Goal: Task Accomplishment & Management: Manage account settings

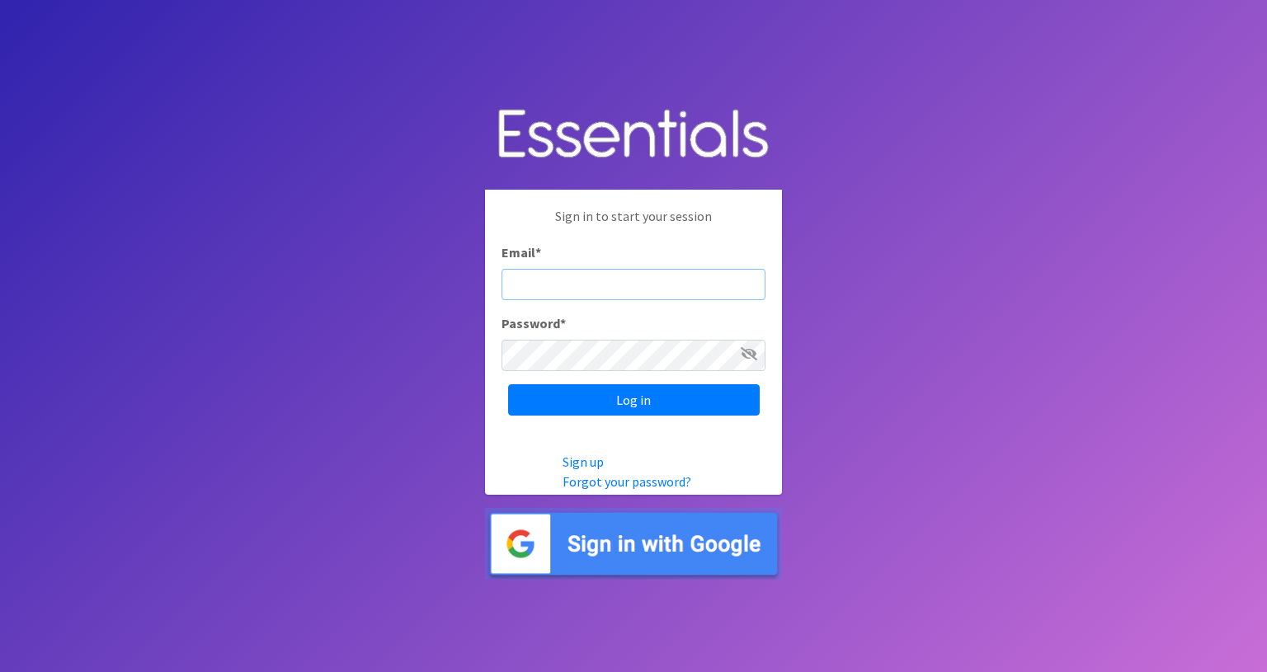
type input "info@diaperbankmn.org"
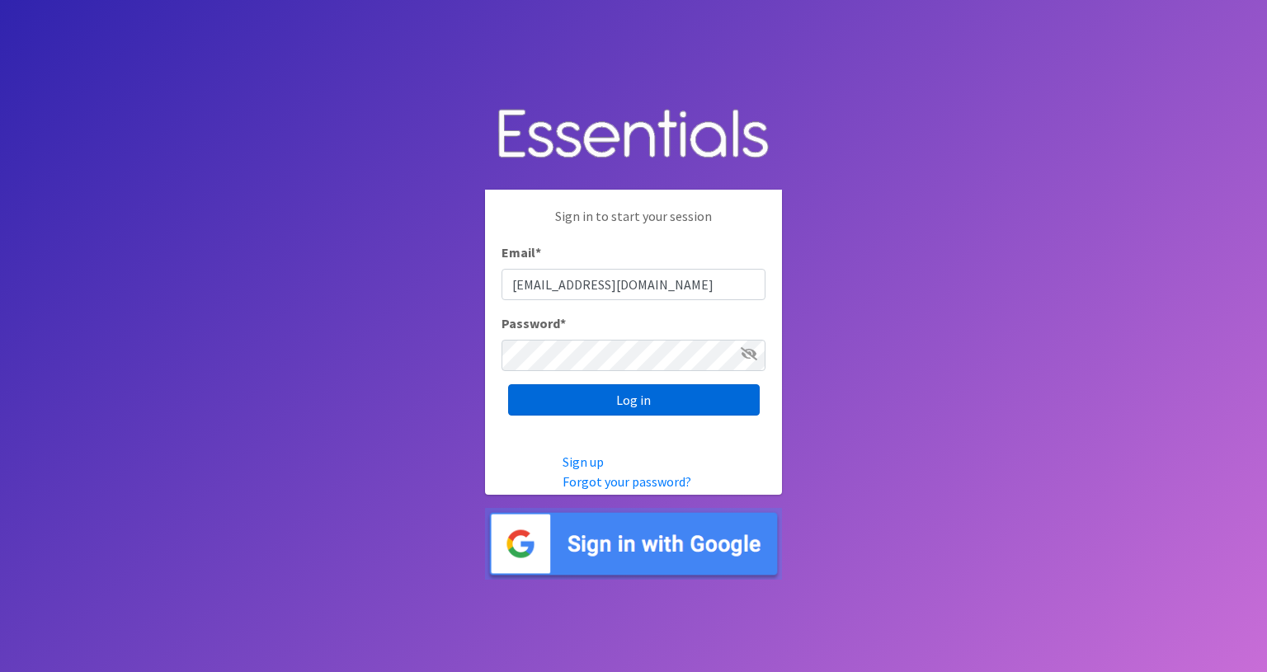
click at [642, 400] on input "Log in" at bounding box center [634, 400] width 252 height 31
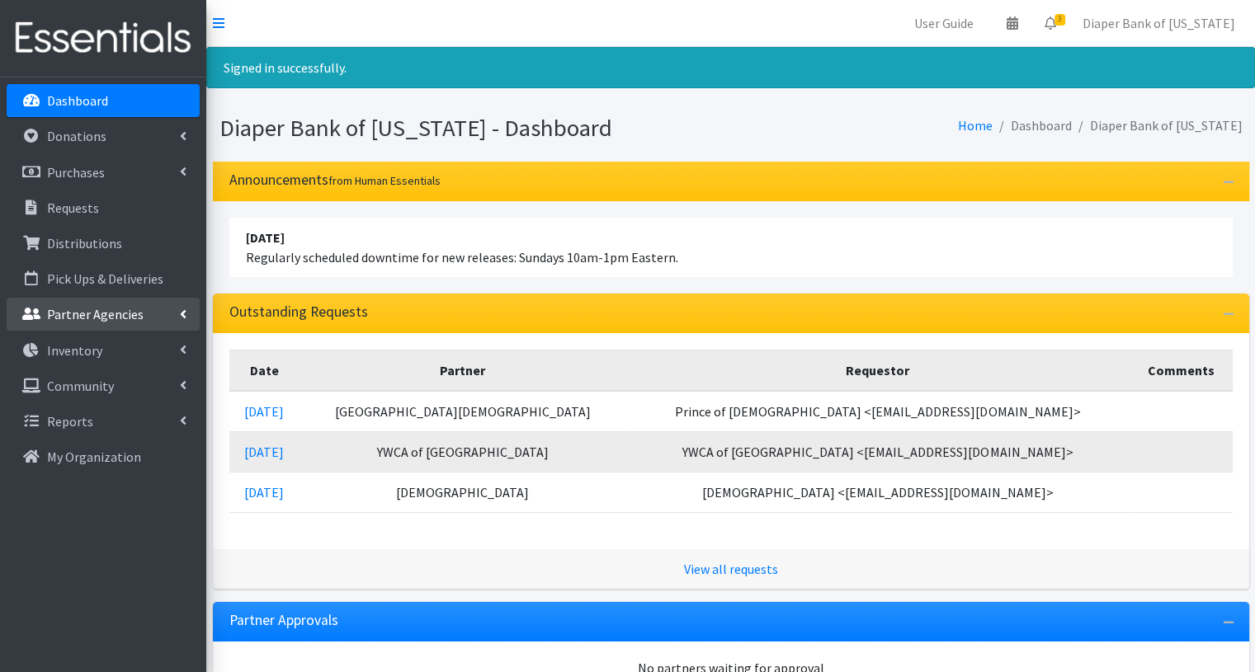
click at [121, 309] on p "Partner Agencies" at bounding box center [95, 314] width 97 height 17
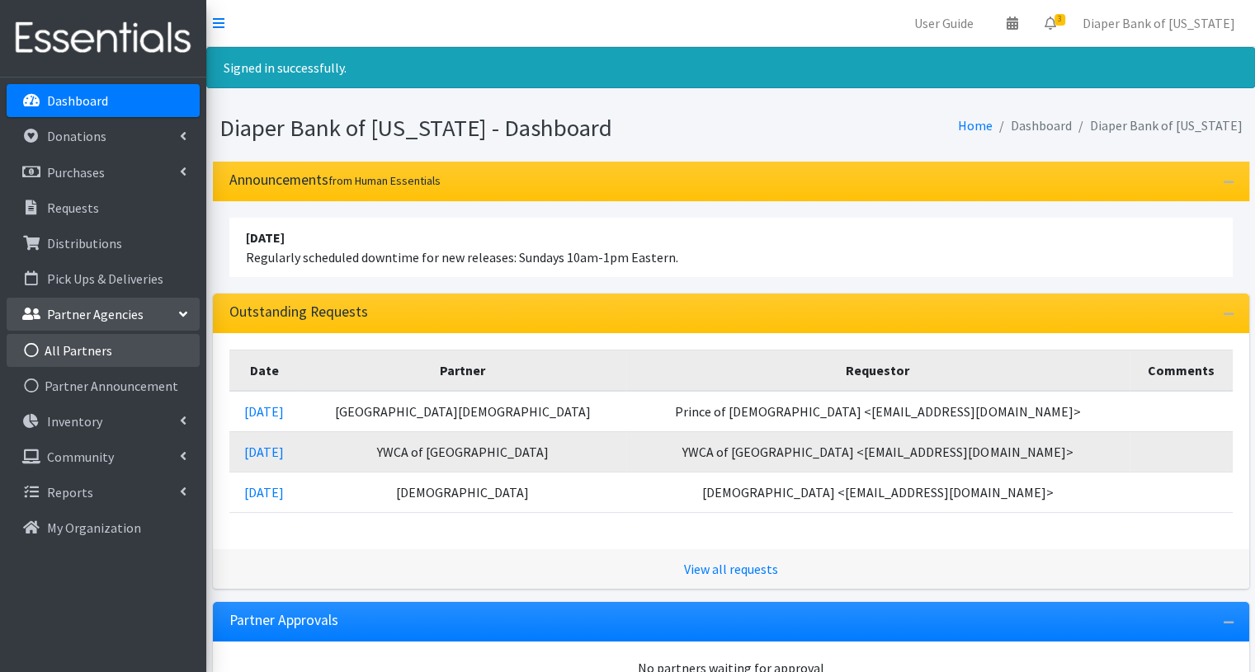
click at [77, 351] on link "All Partners" at bounding box center [103, 350] width 193 height 33
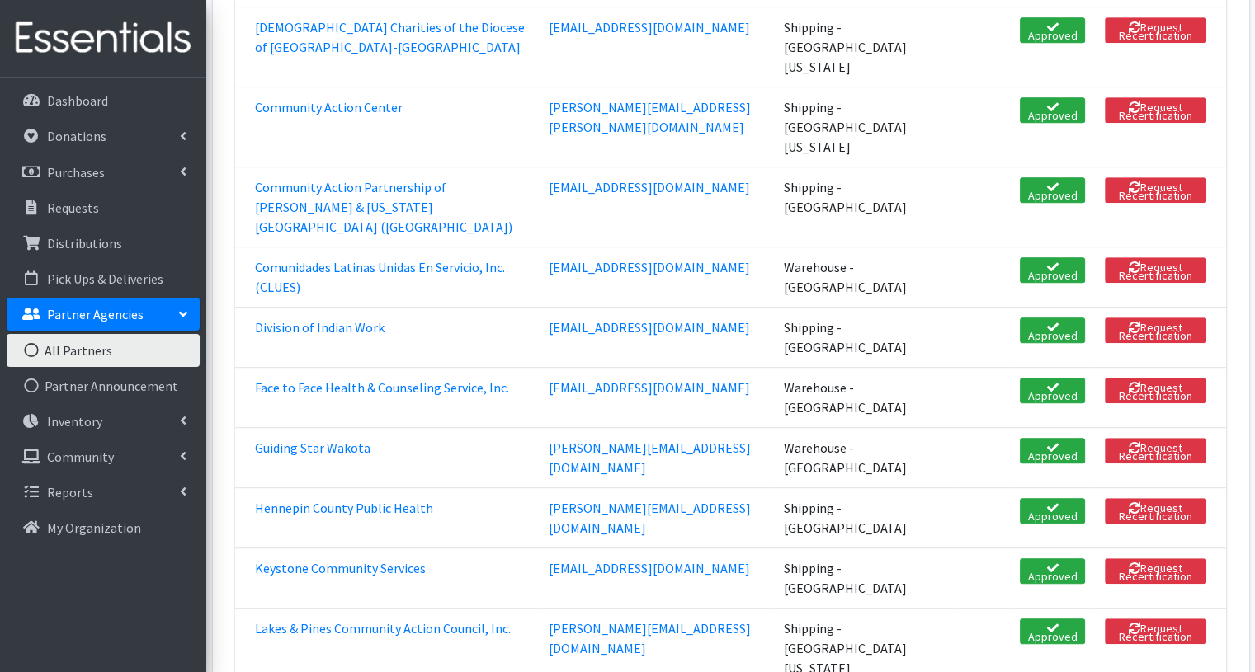
scroll to position [894, 0]
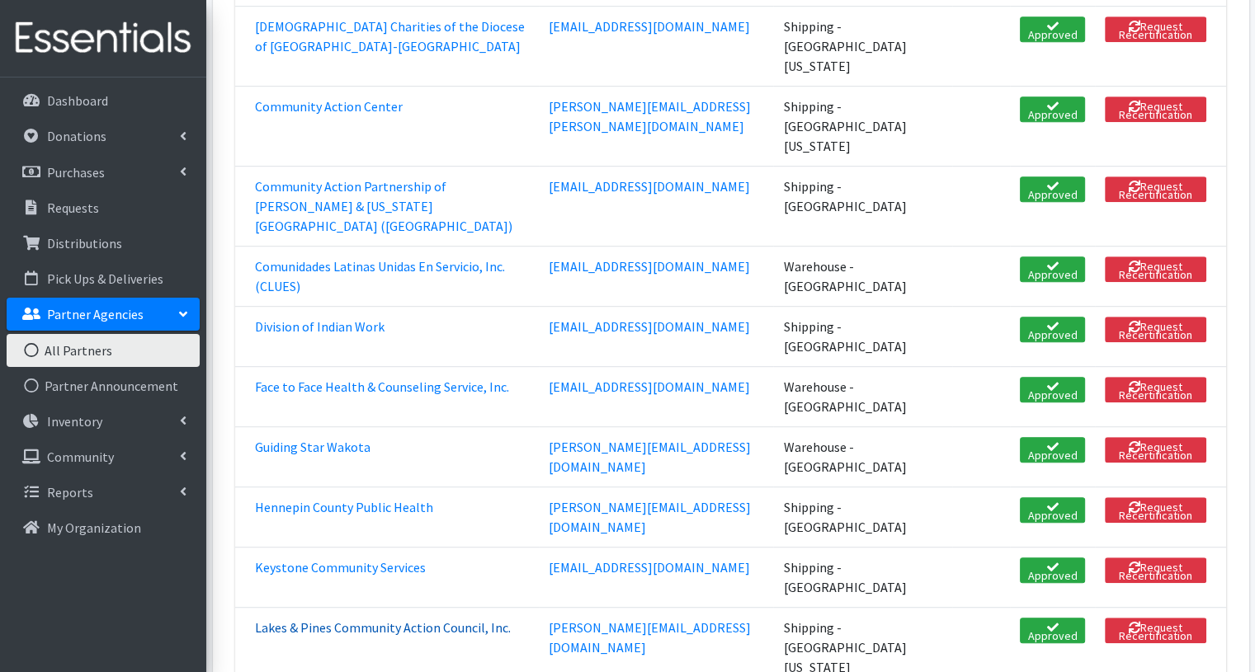
click at [419, 620] on link "Lakes & Pines Community Action Council, Inc." at bounding box center [383, 628] width 256 height 17
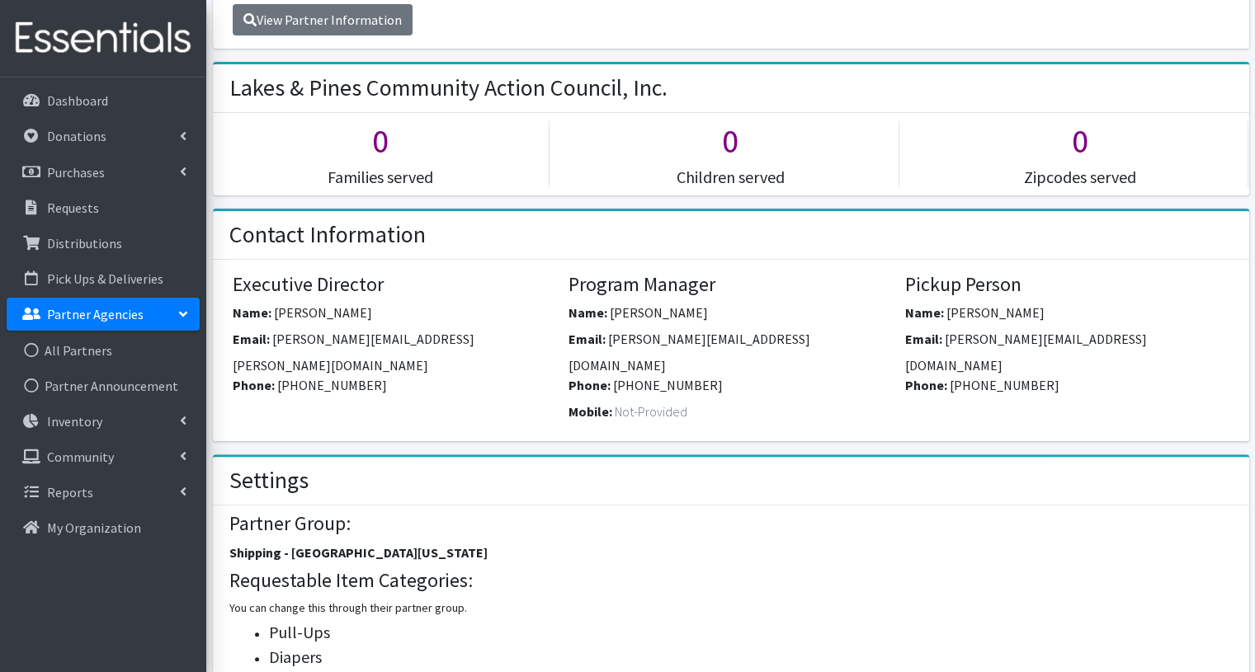
scroll to position [160, 0]
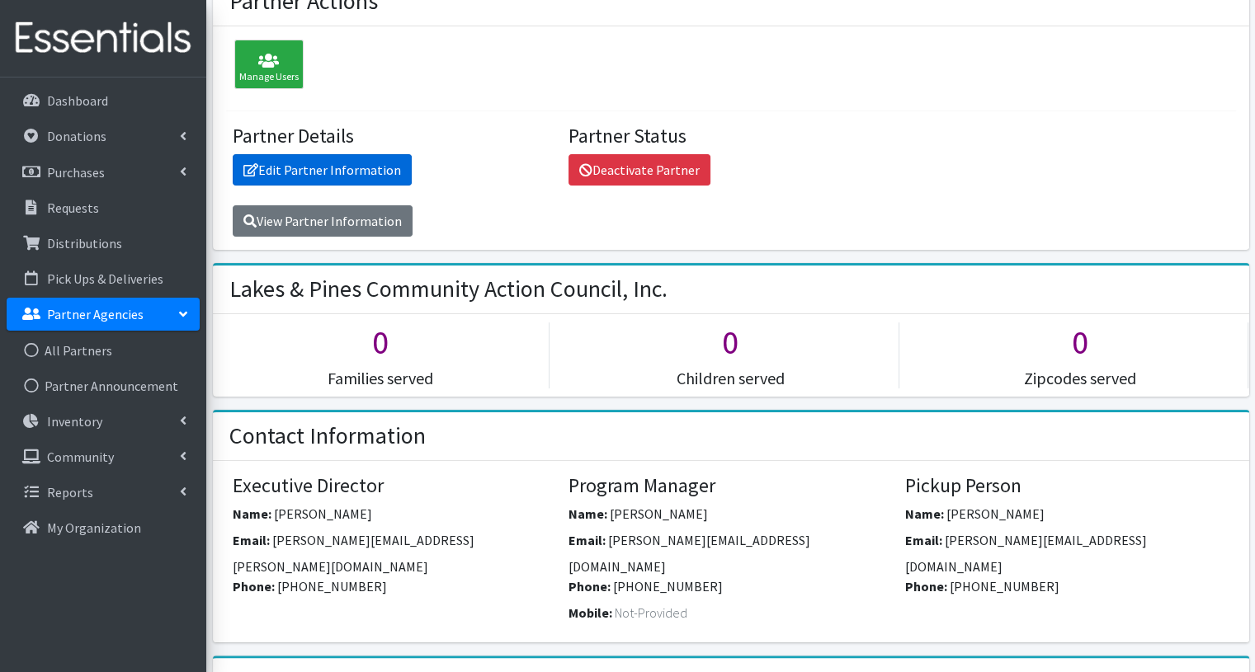
click at [380, 167] on link "Edit Partner Information" at bounding box center [322, 169] width 179 height 31
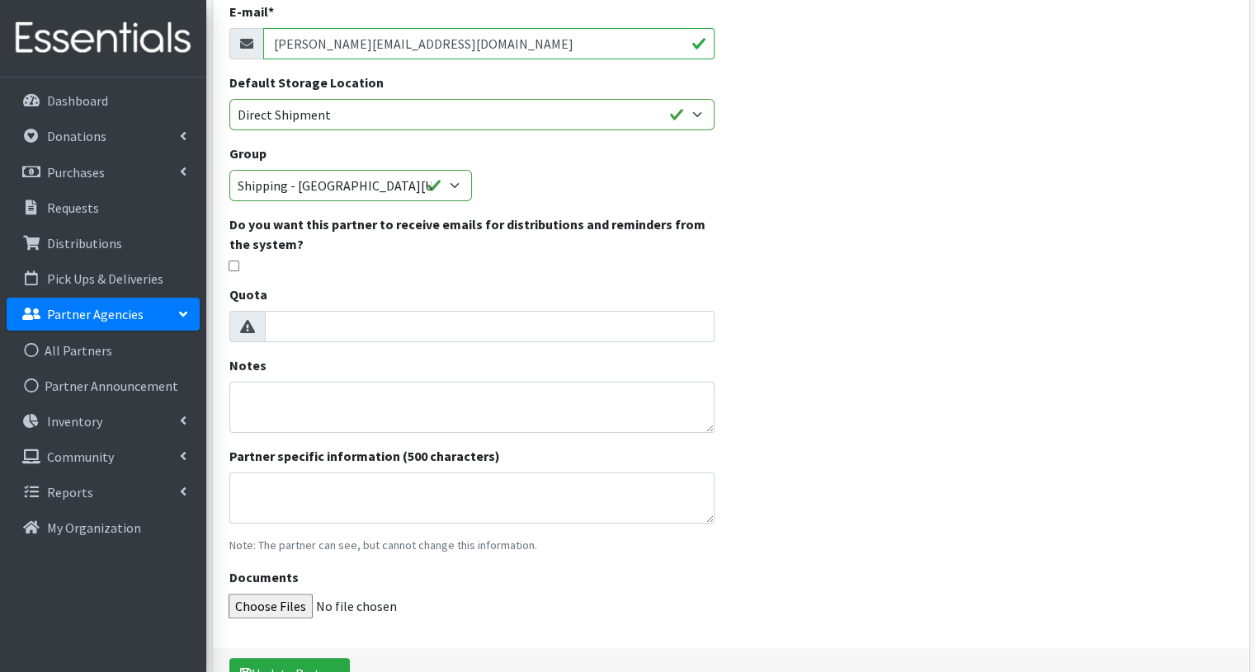
scroll to position [223, 0]
click at [304, 385] on textarea "Notes" at bounding box center [471, 405] width 485 height 51
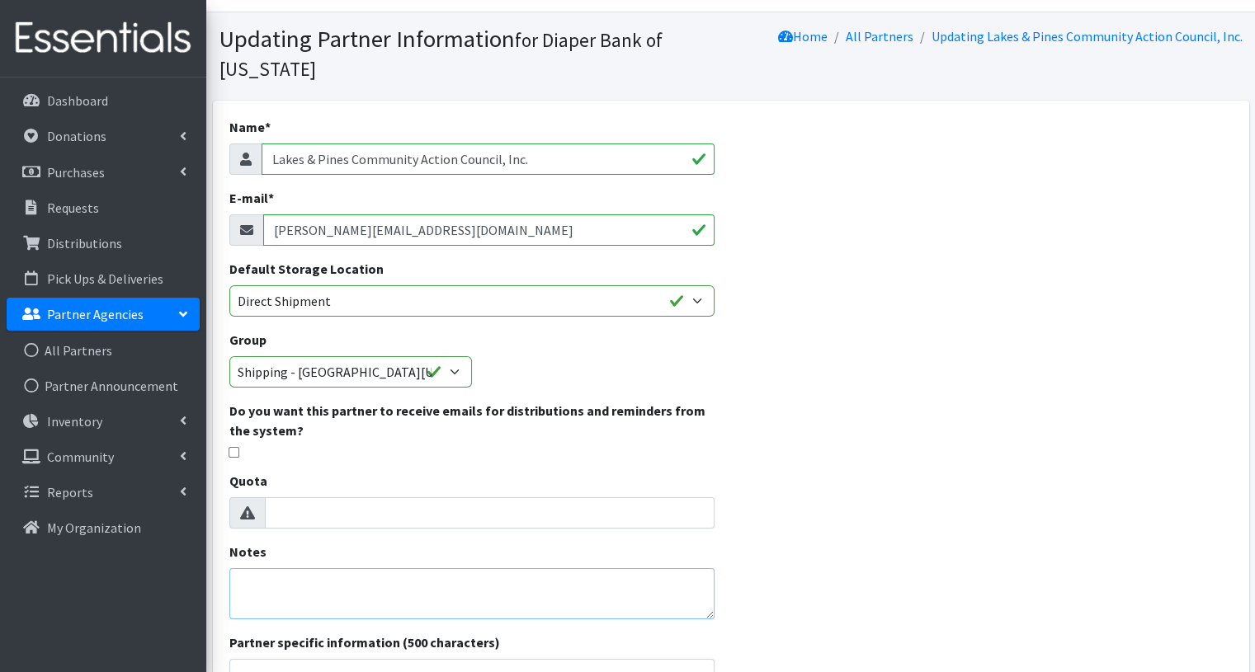
scroll to position [0, 0]
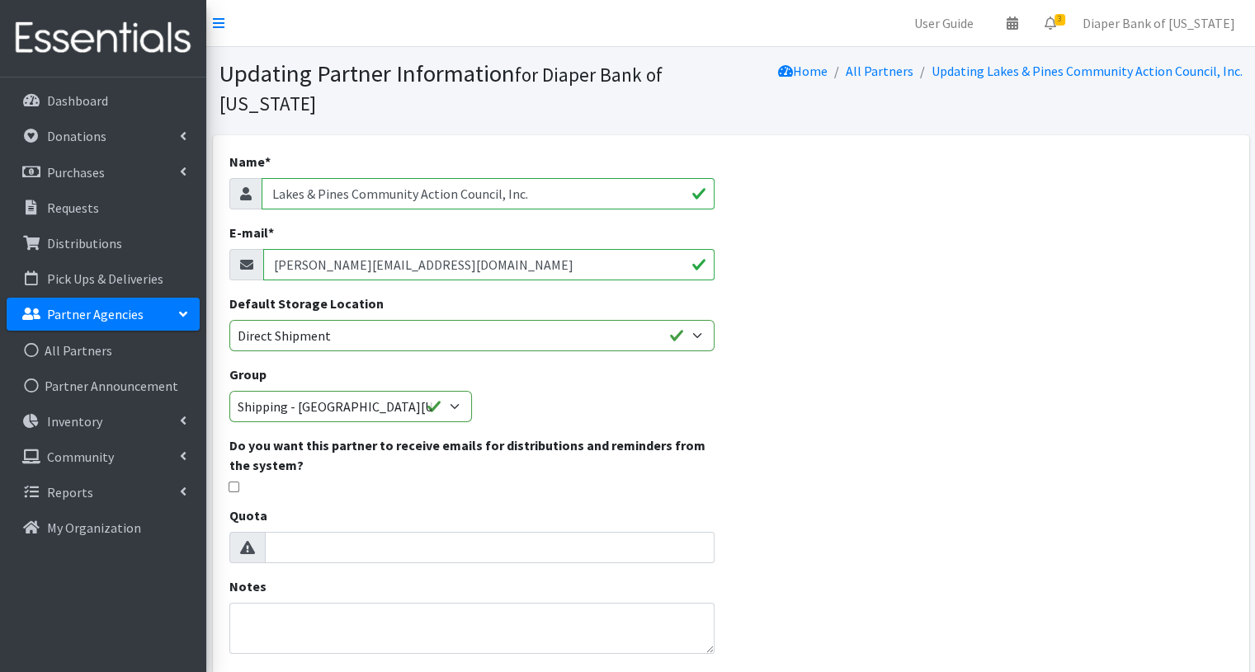
click at [494, 266] on input "[PERSON_NAME][EMAIL_ADDRESS][DOMAIN_NAME]" at bounding box center [488, 264] width 451 height 31
drag, startPoint x: 494, startPoint y: 266, endPoint x: 238, endPoint y: 258, distance: 256.7
click at [238, 258] on div "[PERSON_NAME][EMAIL_ADDRESS][DOMAIN_NAME]" at bounding box center [471, 264] width 485 height 31
click at [290, 273] on input "E-mail *" at bounding box center [488, 264] width 451 height 31
paste input "[EMAIL_ADDRESS][DOMAIN_NAME]"
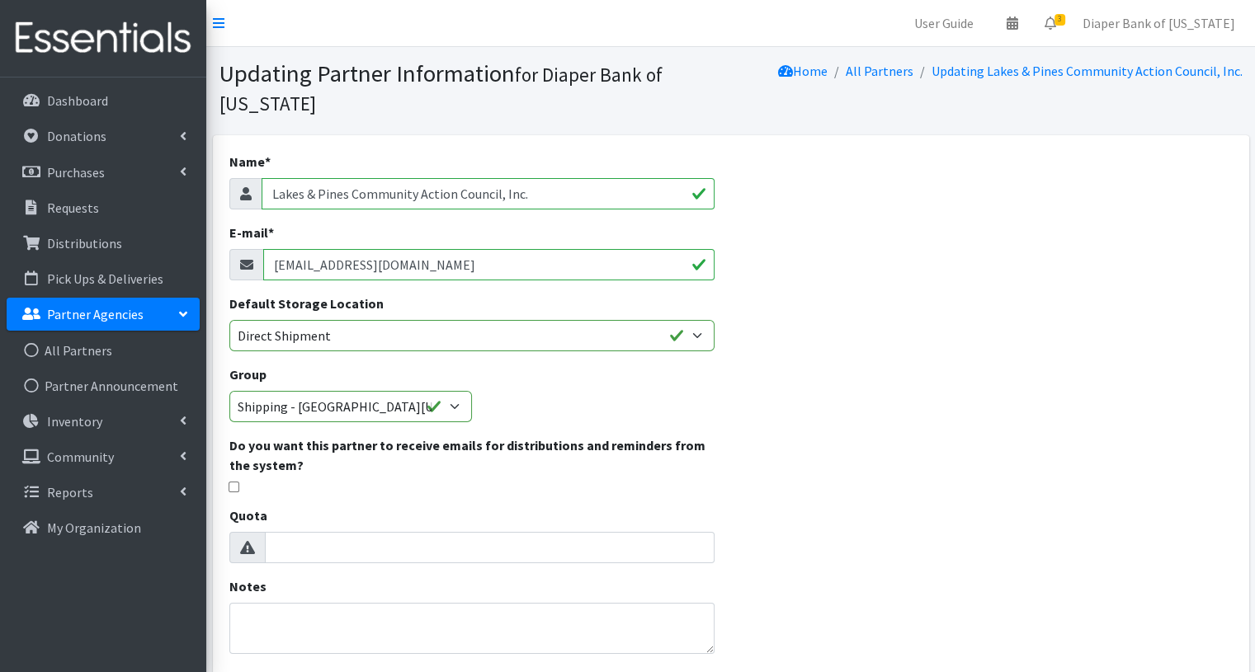
type input "[EMAIL_ADDRESS][DOMAIN_NAME]"
click at [1103, 361] on div "Name * Lakes & Pines Community Action Council, Inc. E-mail * josephb@lakesandpi…" at bounding box center [731, 528] width 1036 height 786
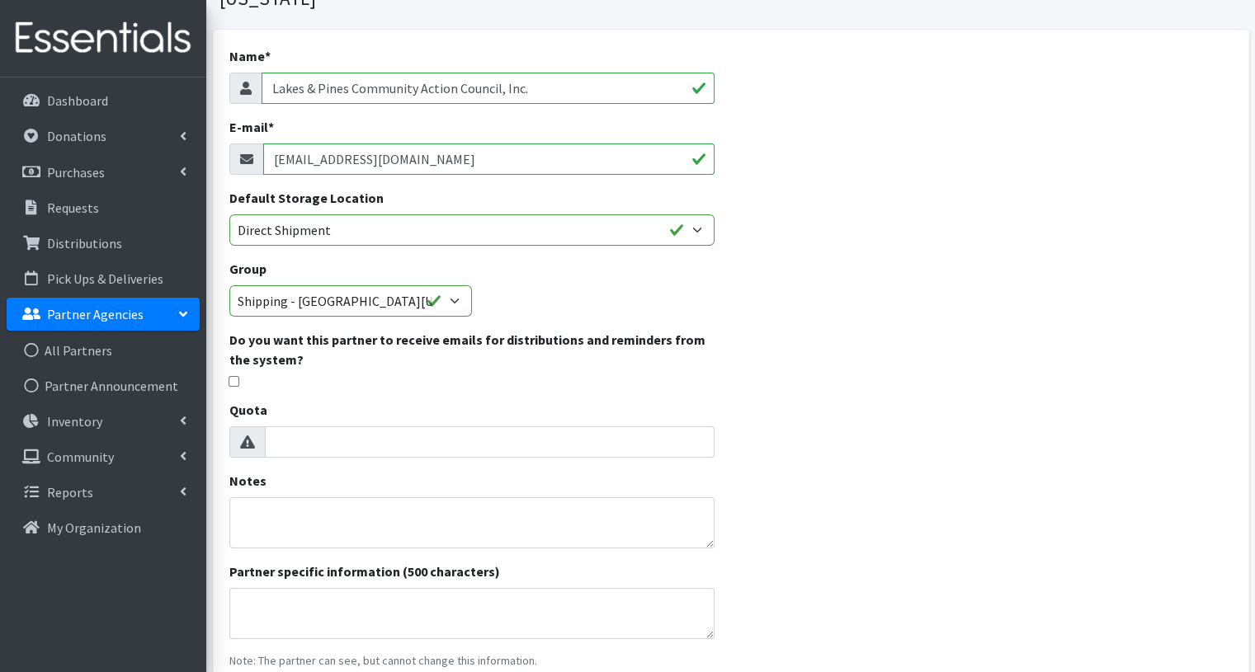
scroll to position [321, 0]
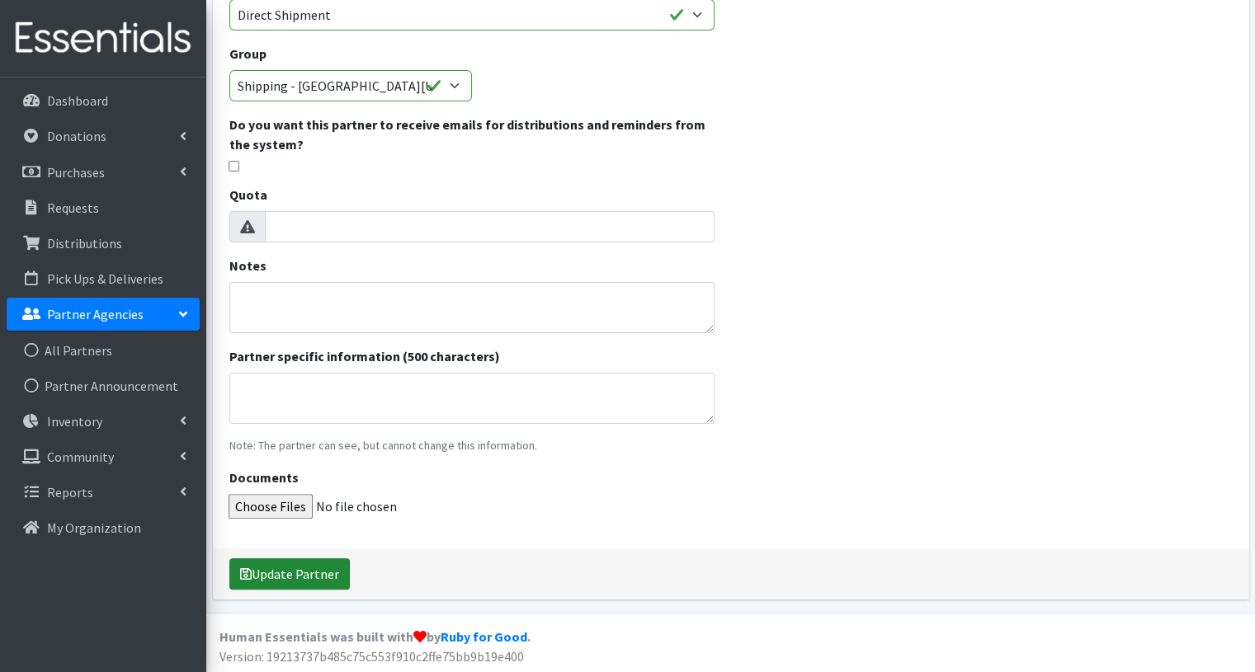
click at [294, 574] on button "Update Partner" at bounding box center [289, 574] width 120 height 31
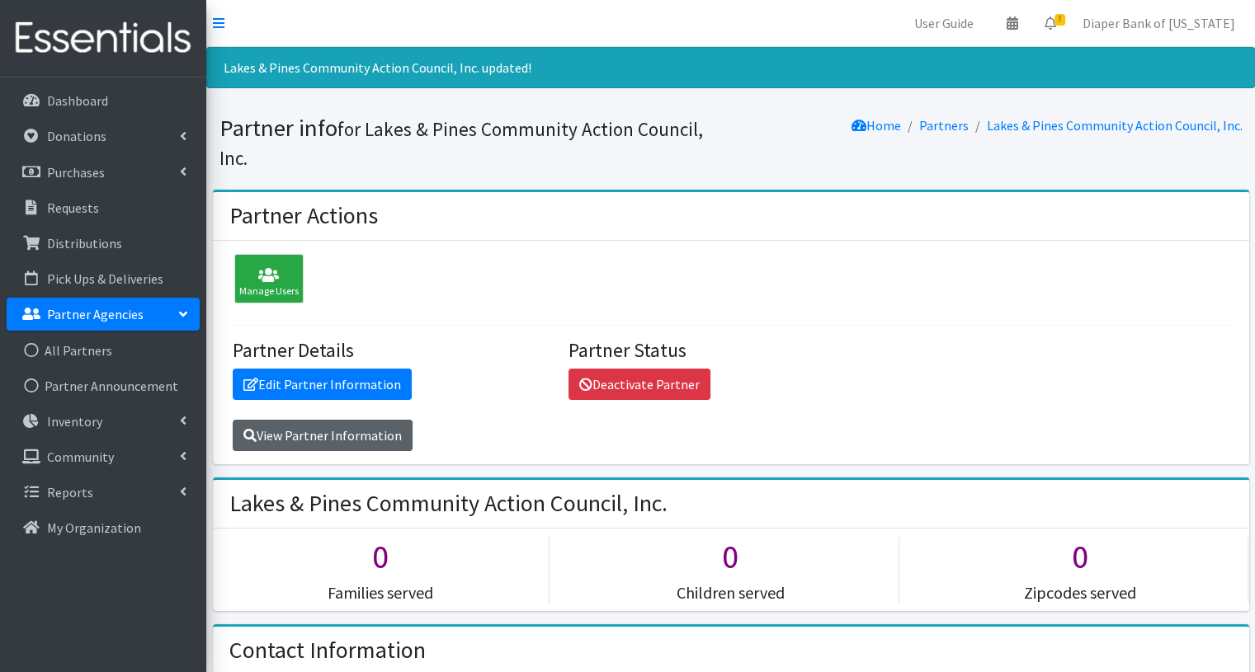
click at [363, 437] on link "View Partner Information" at bounding box center [323, 435] width 180 height 31
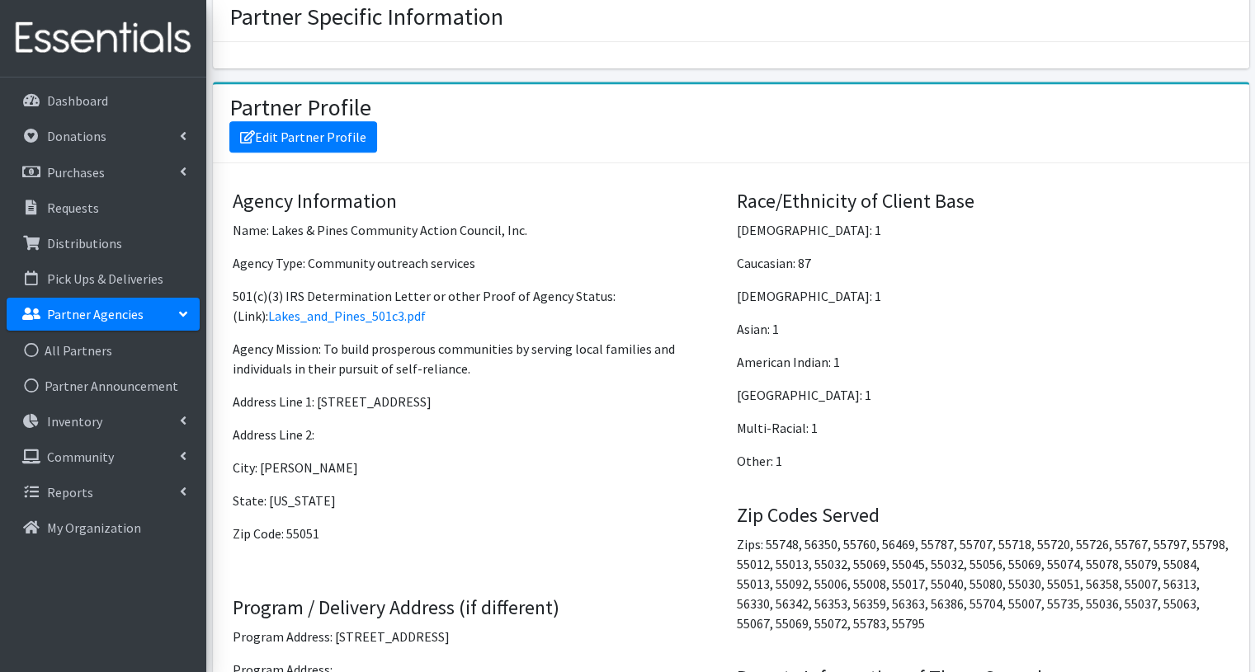
scroll to position [1244, 0]
click at [342, 120] on link "Edit Partner Profile" at bounding box center [303, 135] width 148 height 31
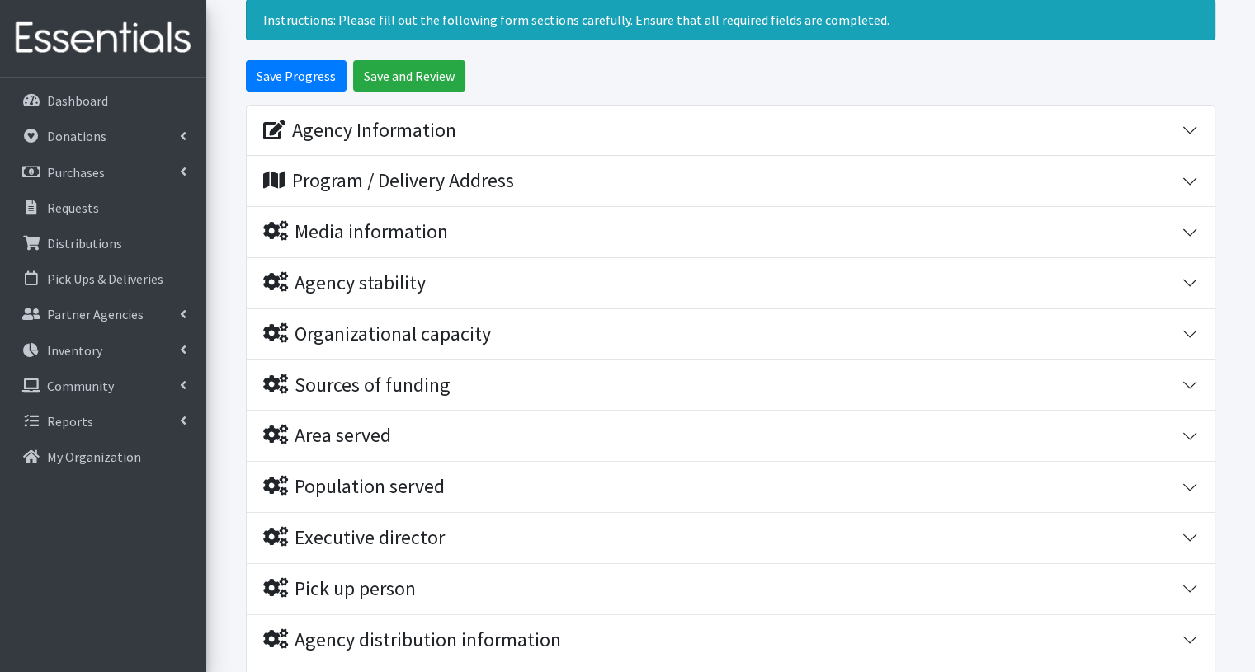
scroll to position [125, 0]
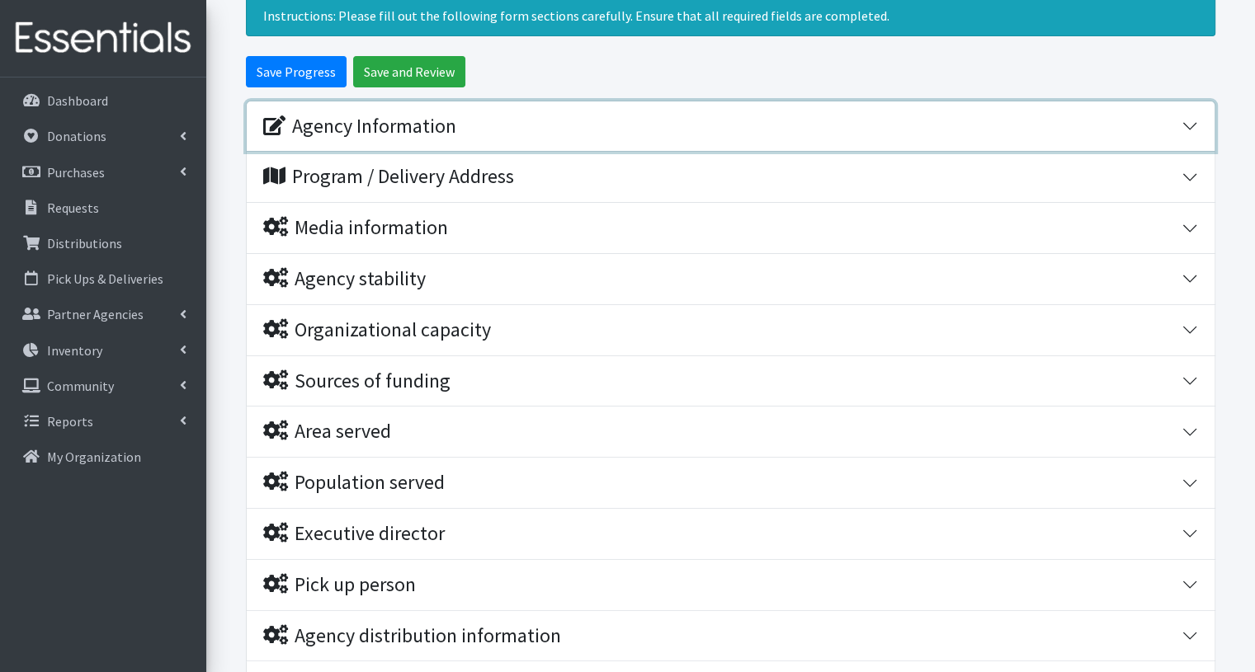
click at [1194, 128] on button "Agency Information" at bounding box center [731, 126] width 968 height 50
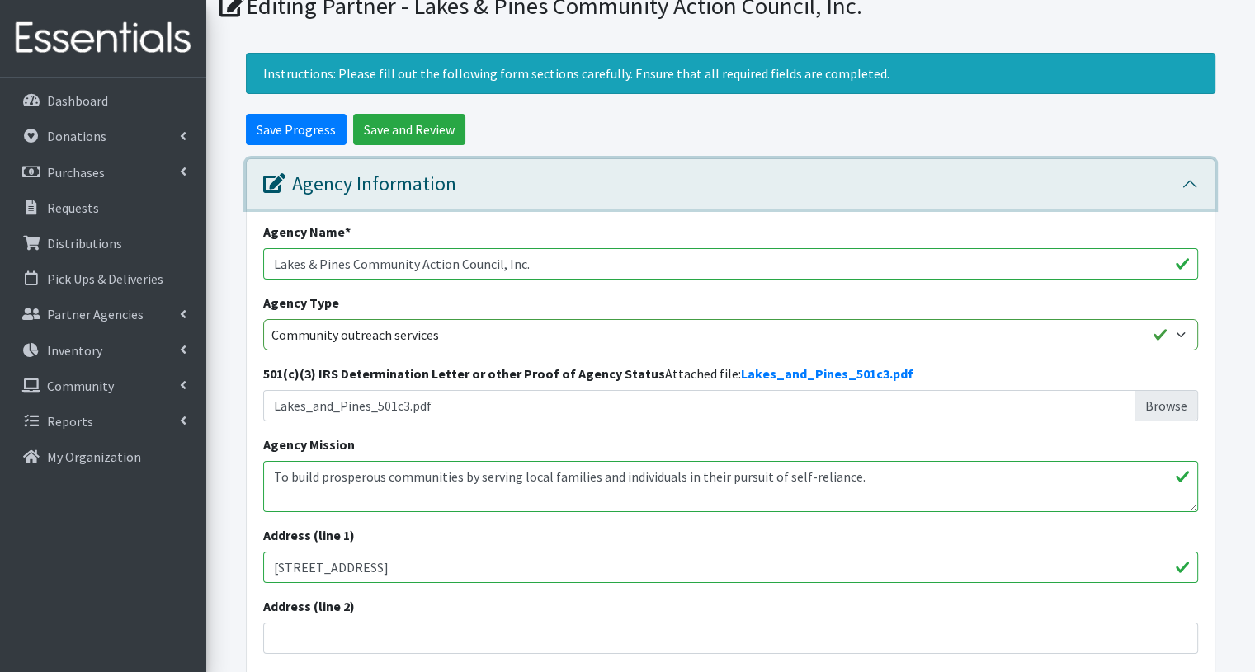
scroll to position [66, 0]
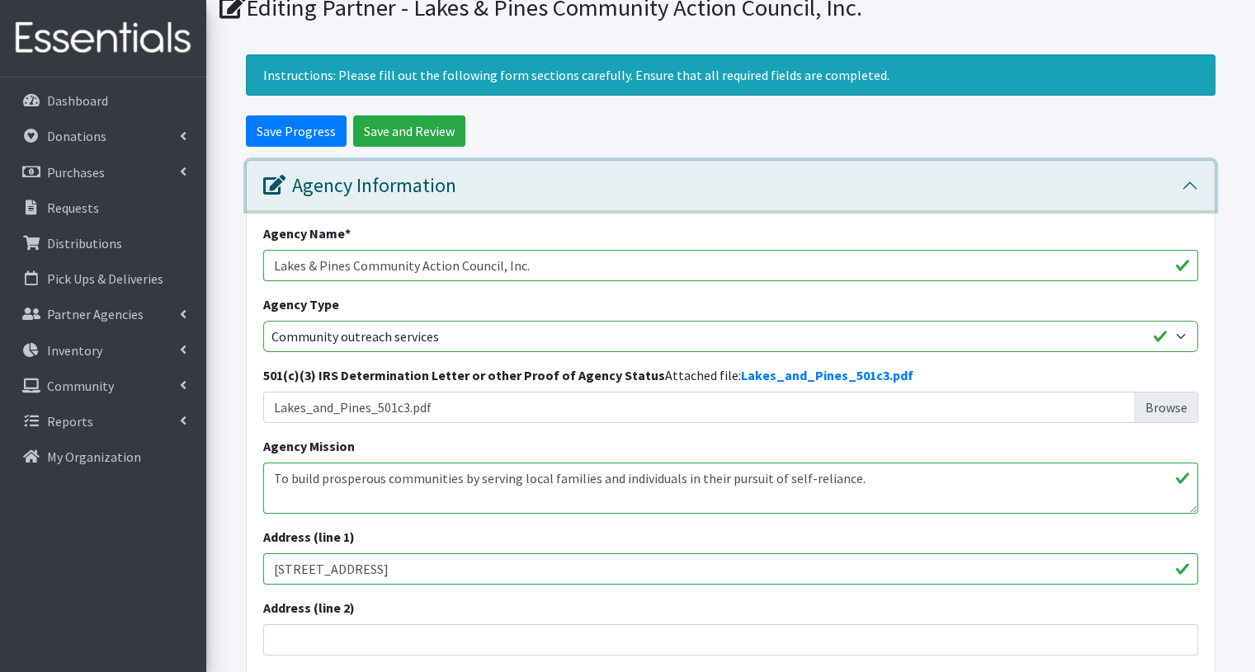
click at [1194, 180] on button "Agency Information" at bounding box center [731, 186] width 968 height 50
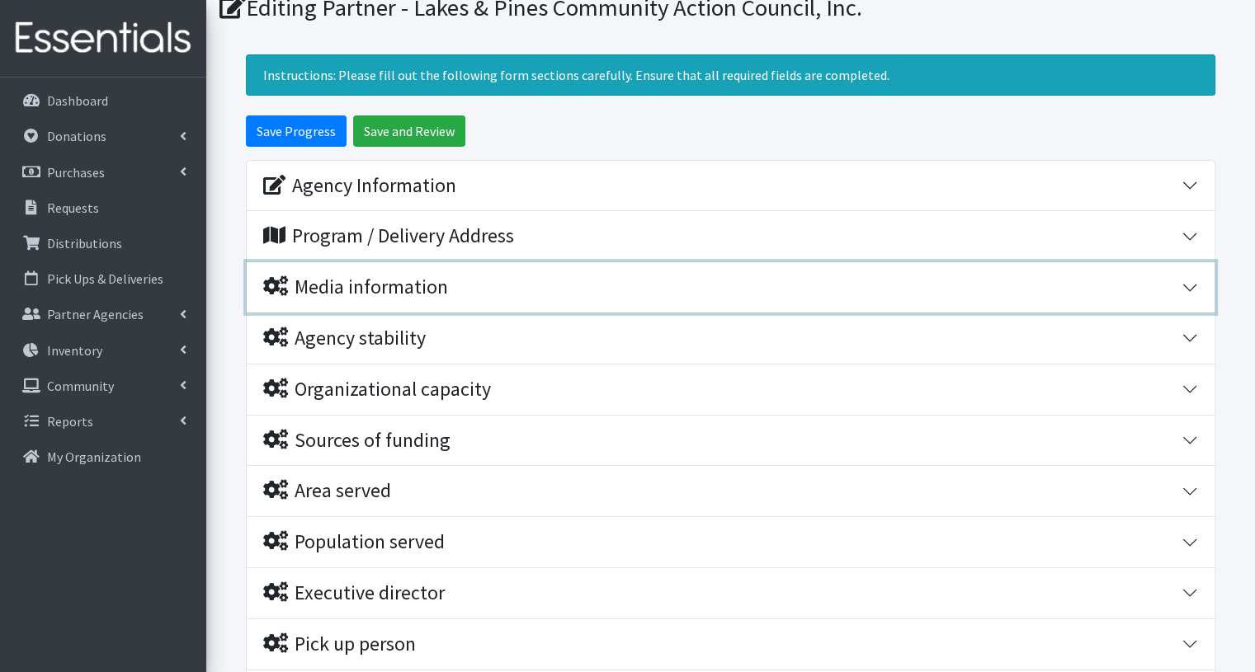
click at [1188, 282] on button "Media information" at bounding box center [731, 287] width 968 height 50
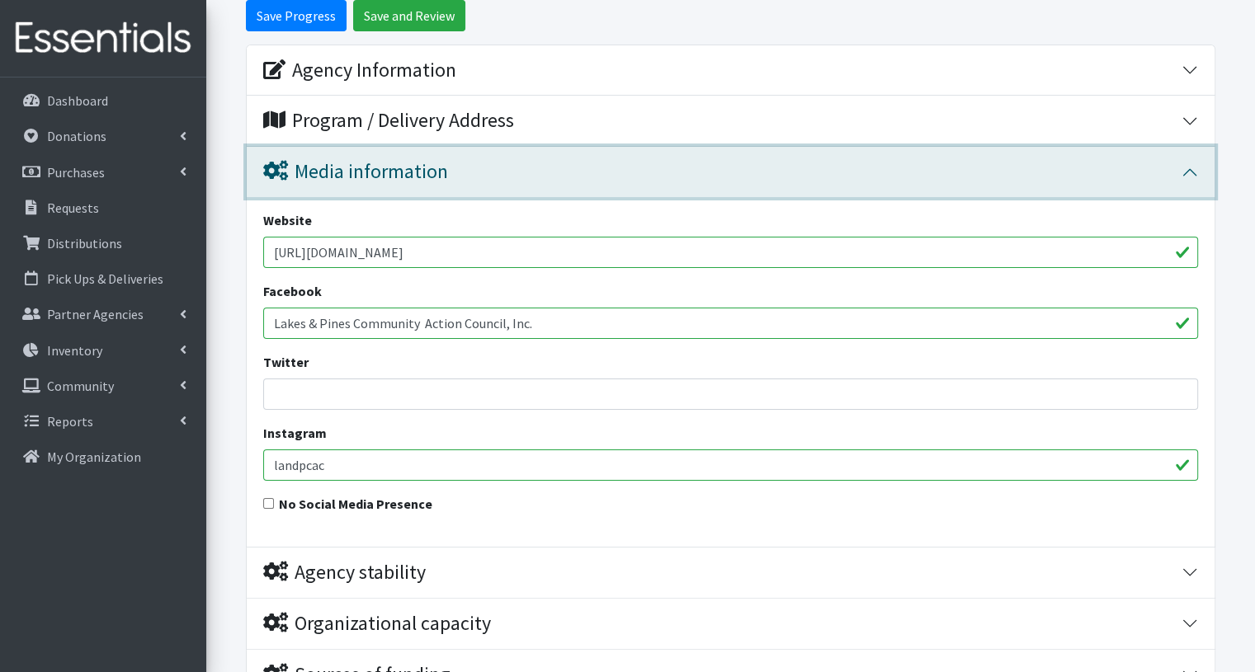
scroll to position [180, 0]
click at [1194, 171] on button "Media information" at bounding box center [731, 174] width 968 height 50
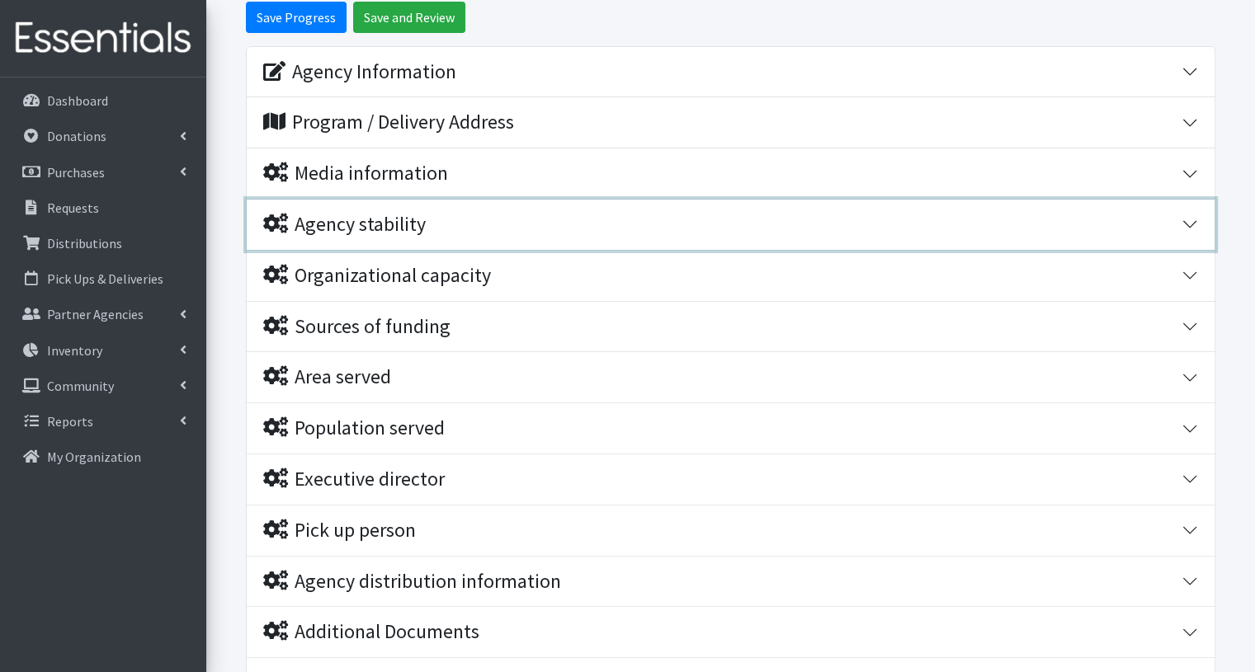
click at [1189, 225] on button "Agency stability" at bounding box center [731, 225] width 968 height 50
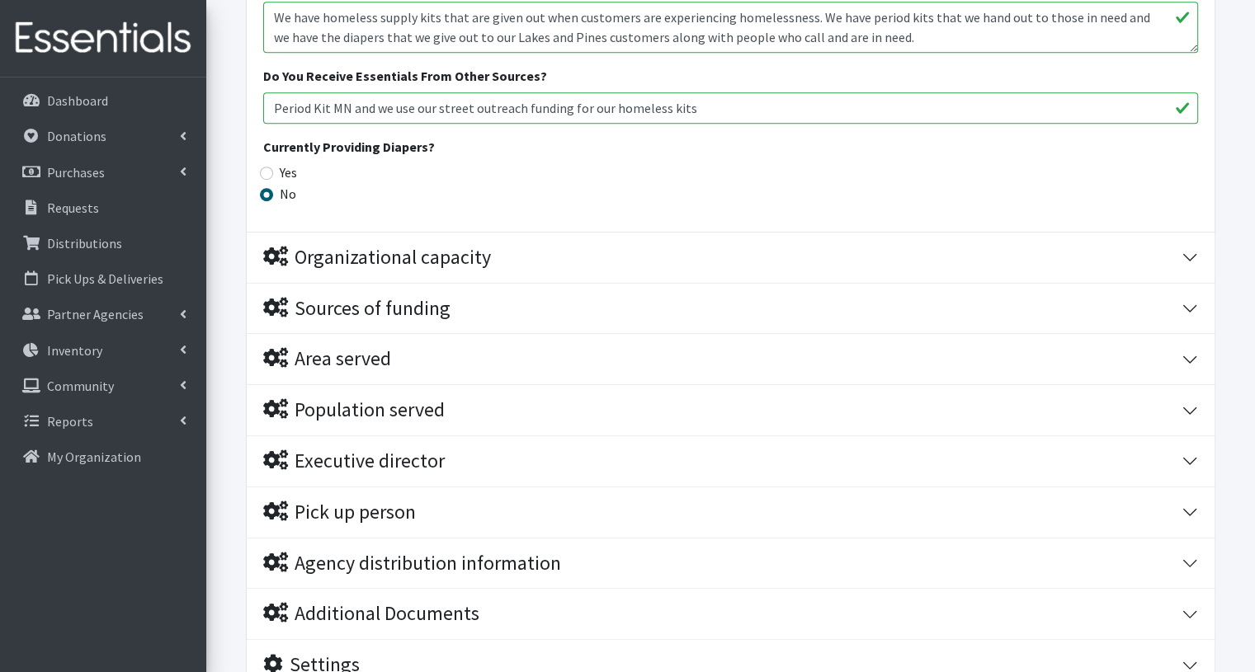
scroll to position [1094, 0]
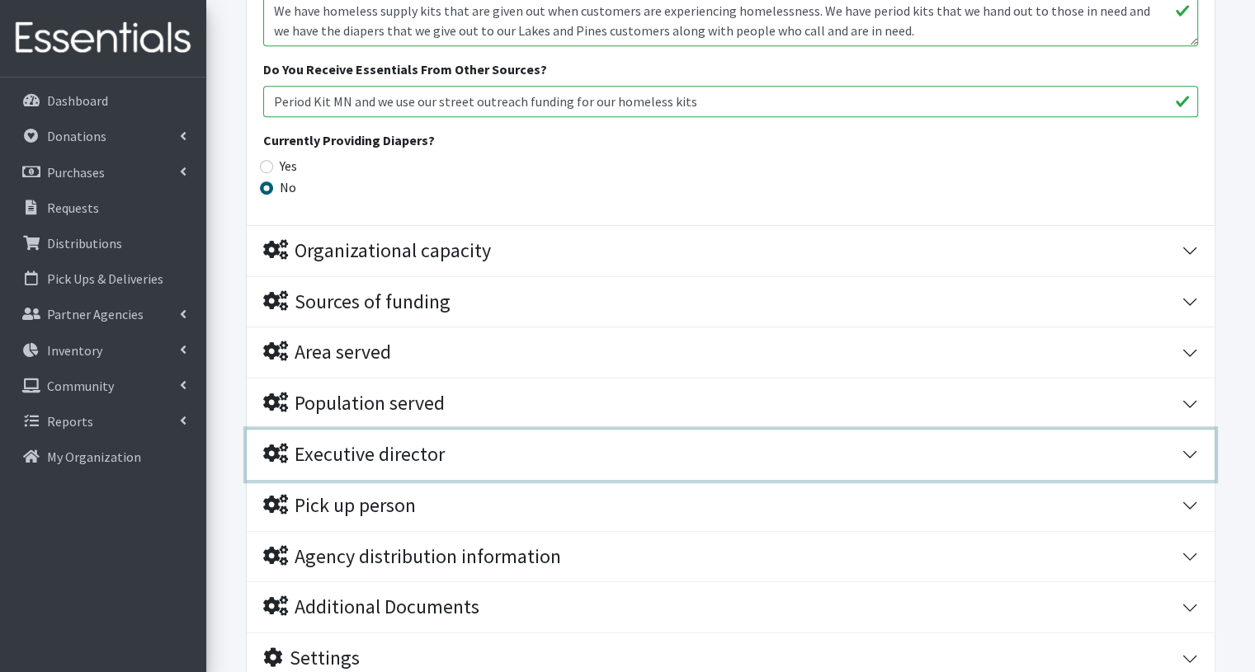
click at [1191, 454] on button "Executive director" at bounding box center [731, 455] width 968 height 50
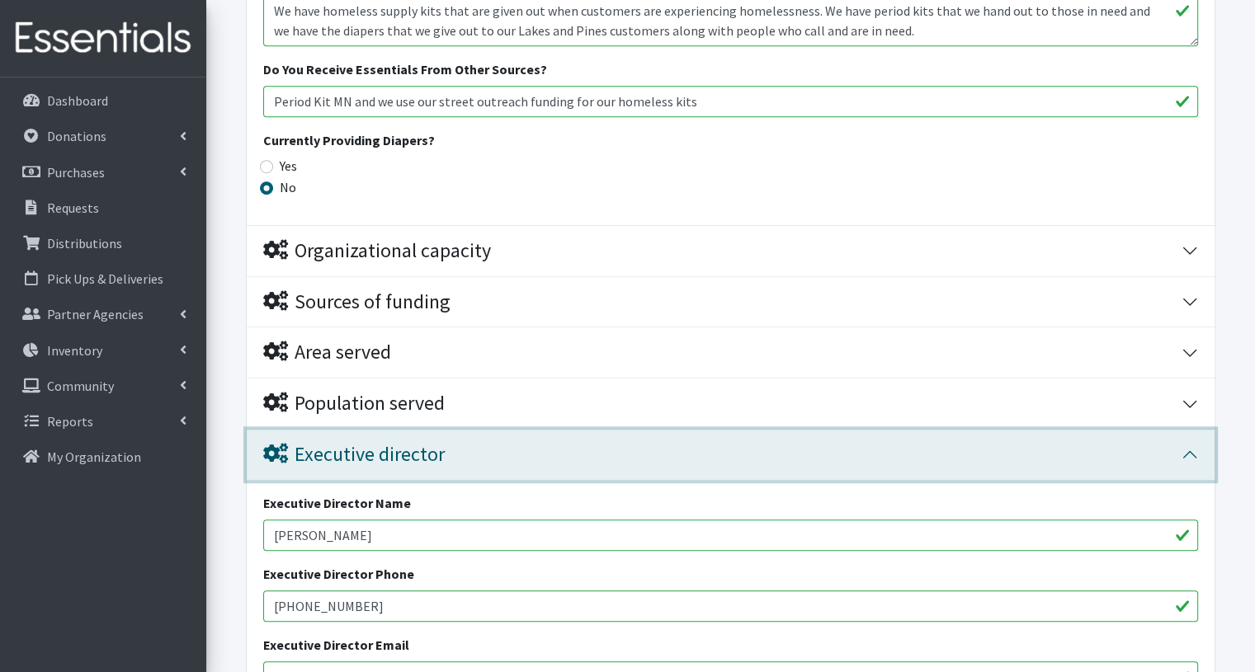
click at [1191, 454] on button "Executive director" at bounding box center [731, 455] width 968 height 50
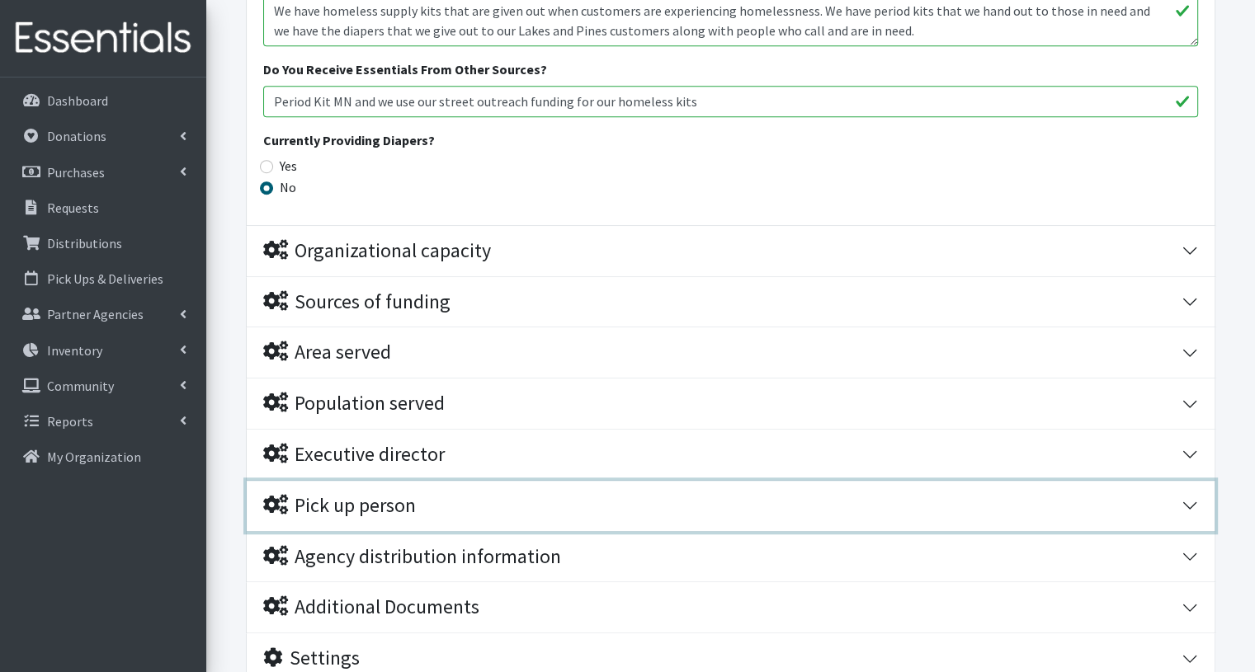
click at [1190, 503] on button "Pick up person" at bounding box center [731, 506] width 968 height 50
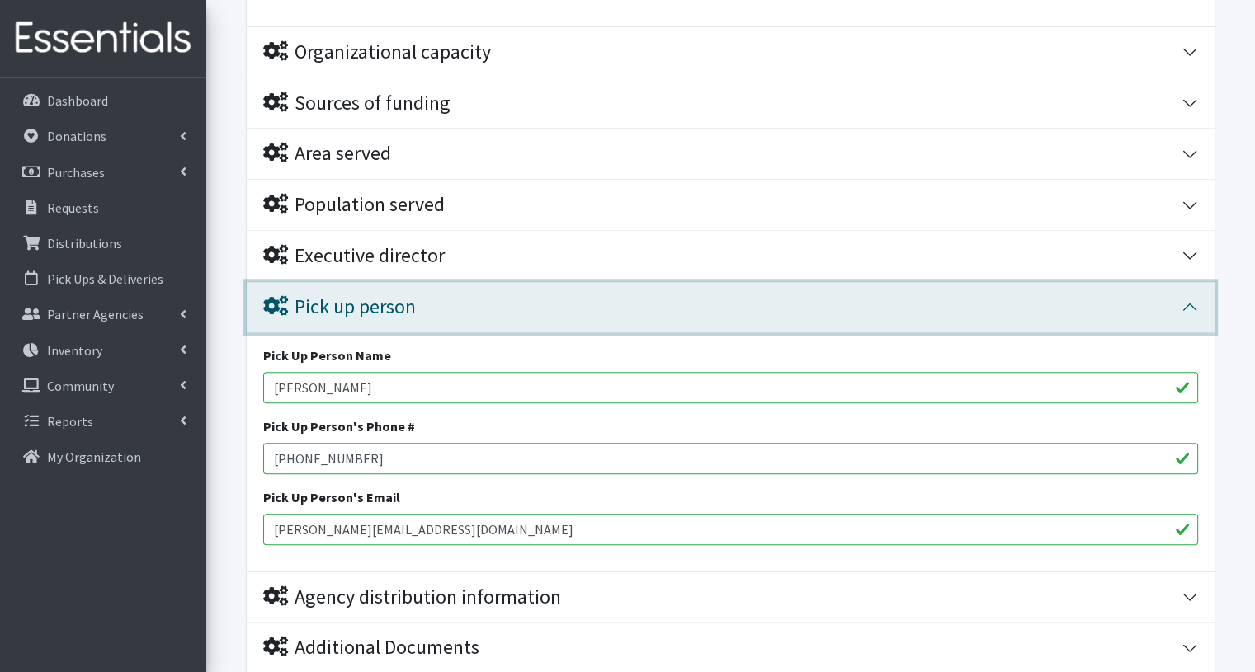
scroll to position [1297, 0]
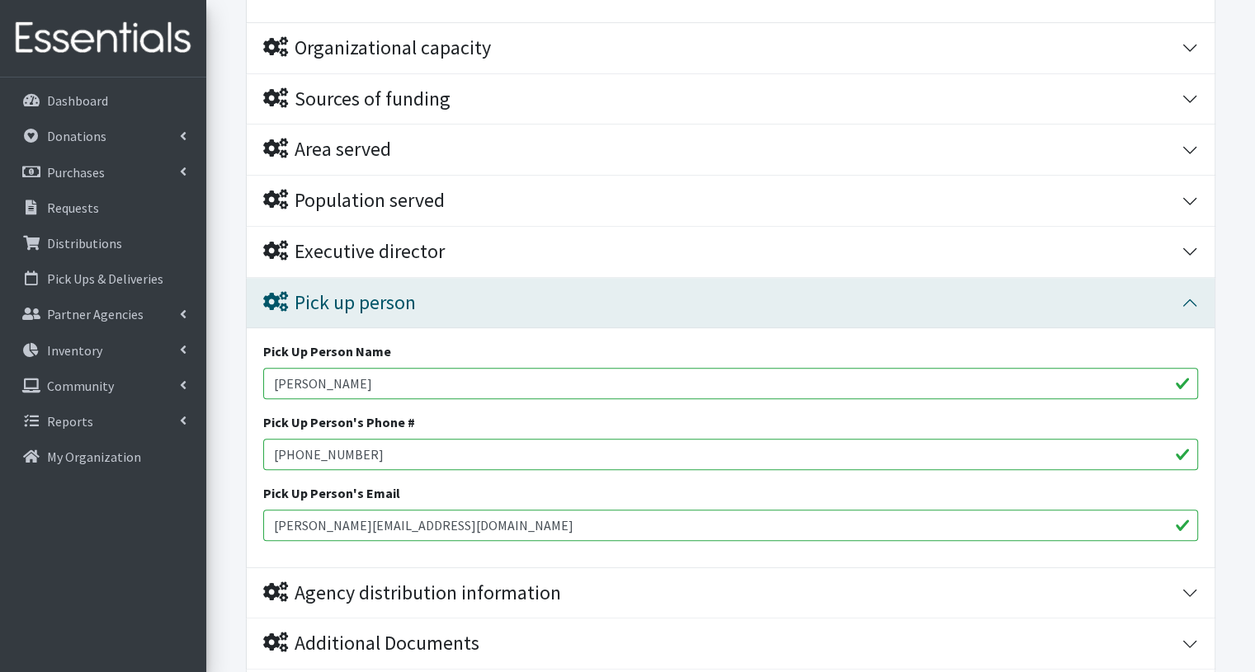
drag, startPoint x: 386, startPoint y: 379, endPoint x: 254, endPoint y: 377, distance: 132.0
click at [254, 377] on div "Pick Up Person Name Dawn van Hees Pick Up Person's Phone # 320-679-1800 ext 108…" at bounding box center [731, 447] width 968 height 239
type input "[PERSON_NAME]"
drag, startPoint x: 403, startPoint y: 449, endPoint x: 199, endPoint y: 441, distance: 203.9
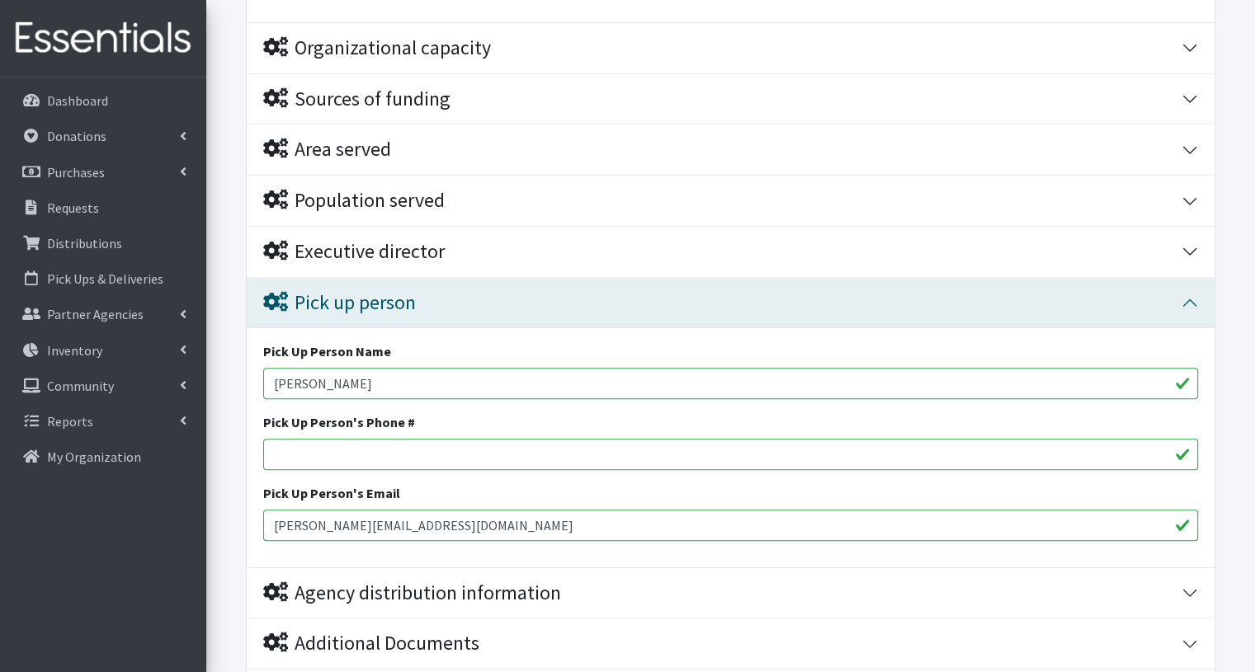
drag, startPoint x: 493, startPoint y: 518, endPoint x: 210, endPoint y: 540, distance: 283.9
paste input "[EMAIL_ADDRESS][DOMAIN_NAME]"
type input "[EMAIL_ADDRESS][DOMAIN_NAME]"
click at [366, 445] on input "Pick Up Person's Phone #" at bounding box center [730, 454] width 935 height 31
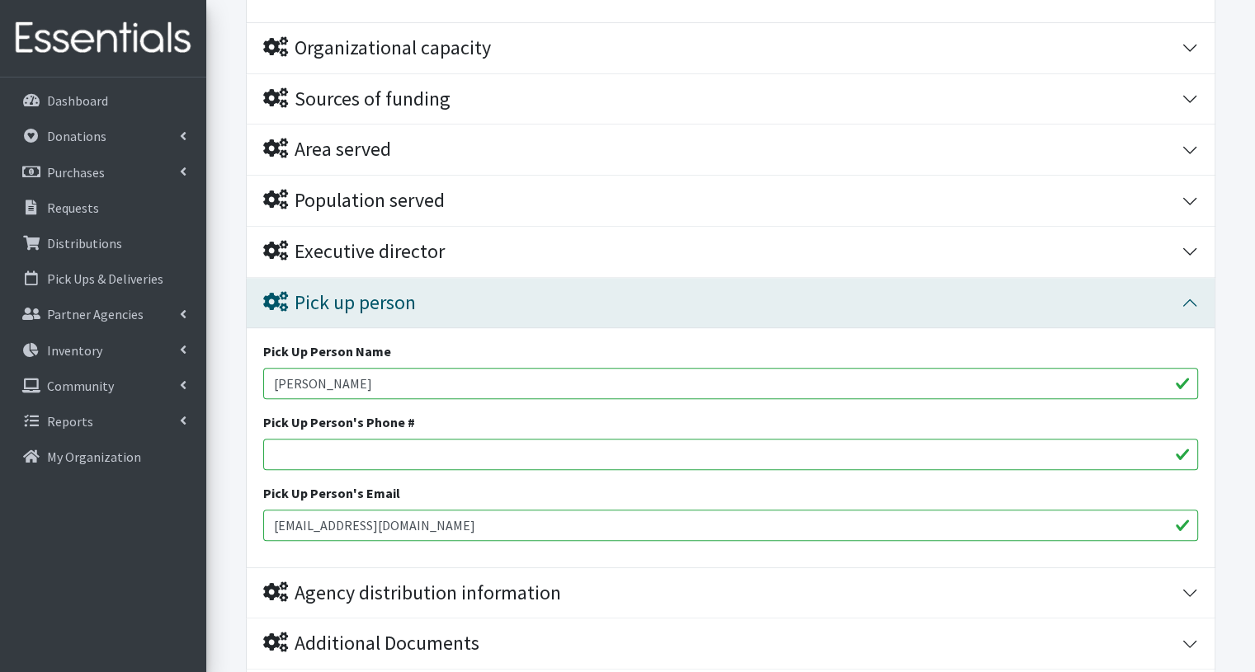
paste input "(320)679-1800"
click at [522, 521] on input "[EMAIL_ADDRESS][DOMAIN_NAME]" at bounding box center [730, 525] width 935 height 31
click at [301, 449] on input "(320)679-1800" at bounding box center [730, 454] width 935 height 31
type input "(320) 679-1800"
click at [493, 521] on input "[EMAIL_ADDRESS][DOMAIN_NAME]" at bounding box center [730, 525] width 935 height 31
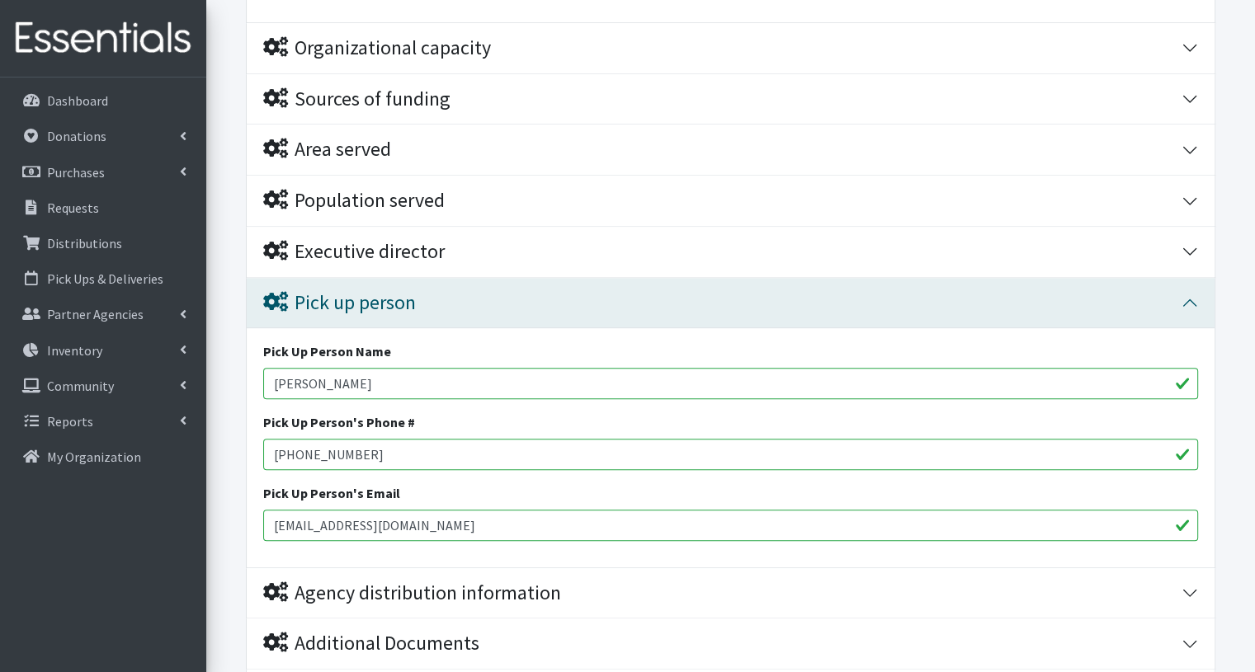
scroll to position [1468, 0]
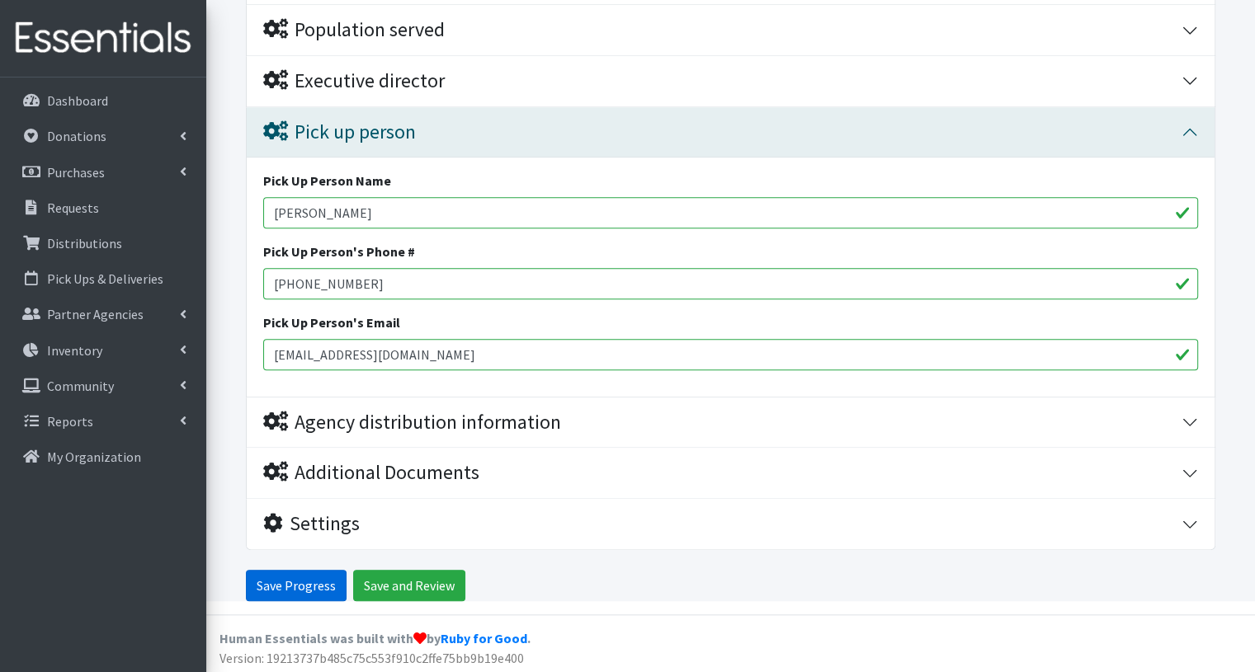
click at [294, 584] on input "Save Progress" at bounding box center [296, 585] width 101 height 31
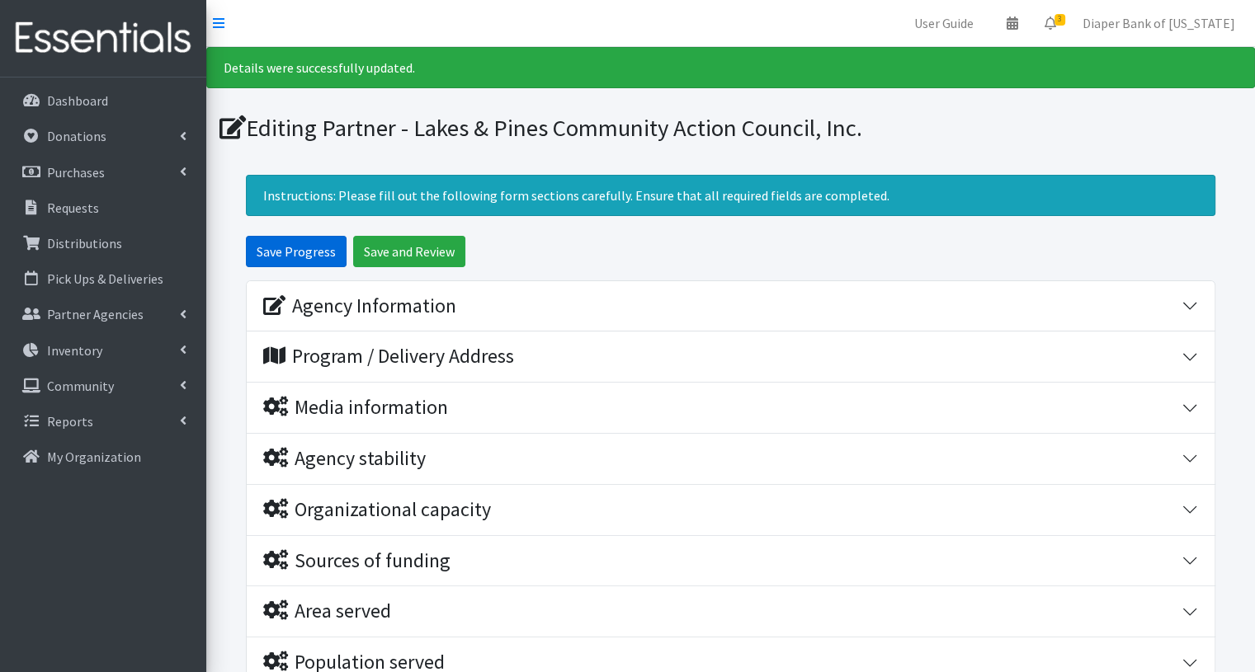
click at [309, 252] on input "Save Progress" at bounding box center [296, 251] width 101 height 31
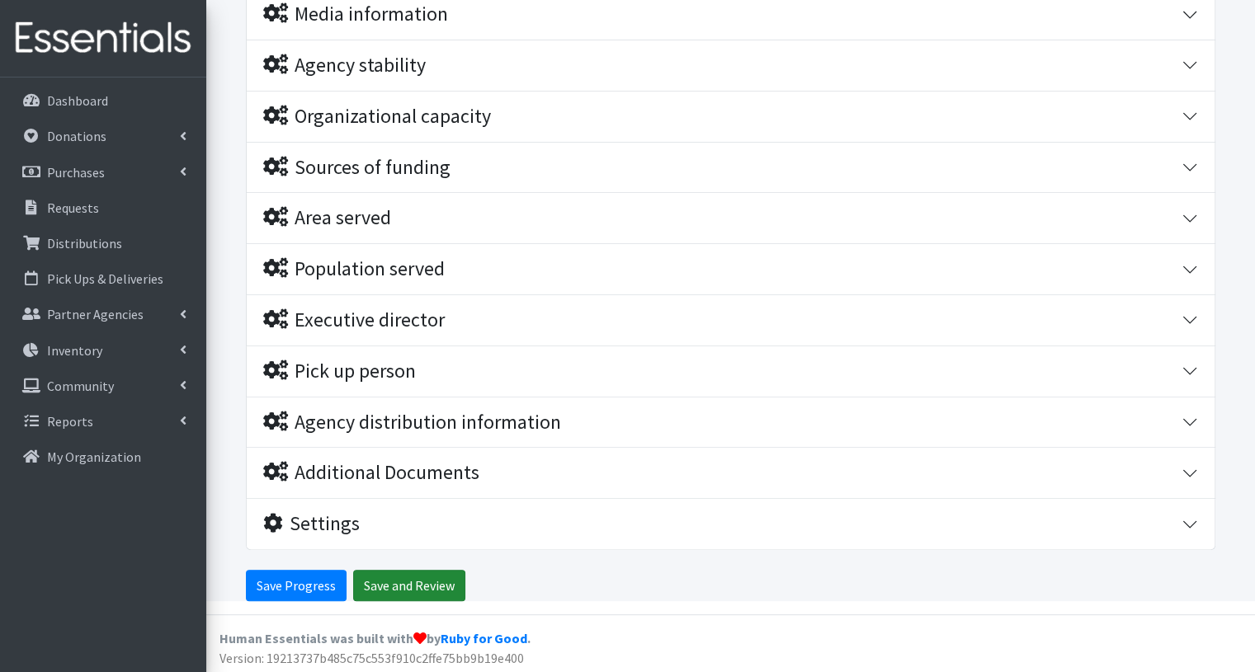
click at [433, 587] on input "Save and Review" at bounding box center [409, 585] width 112 height 31
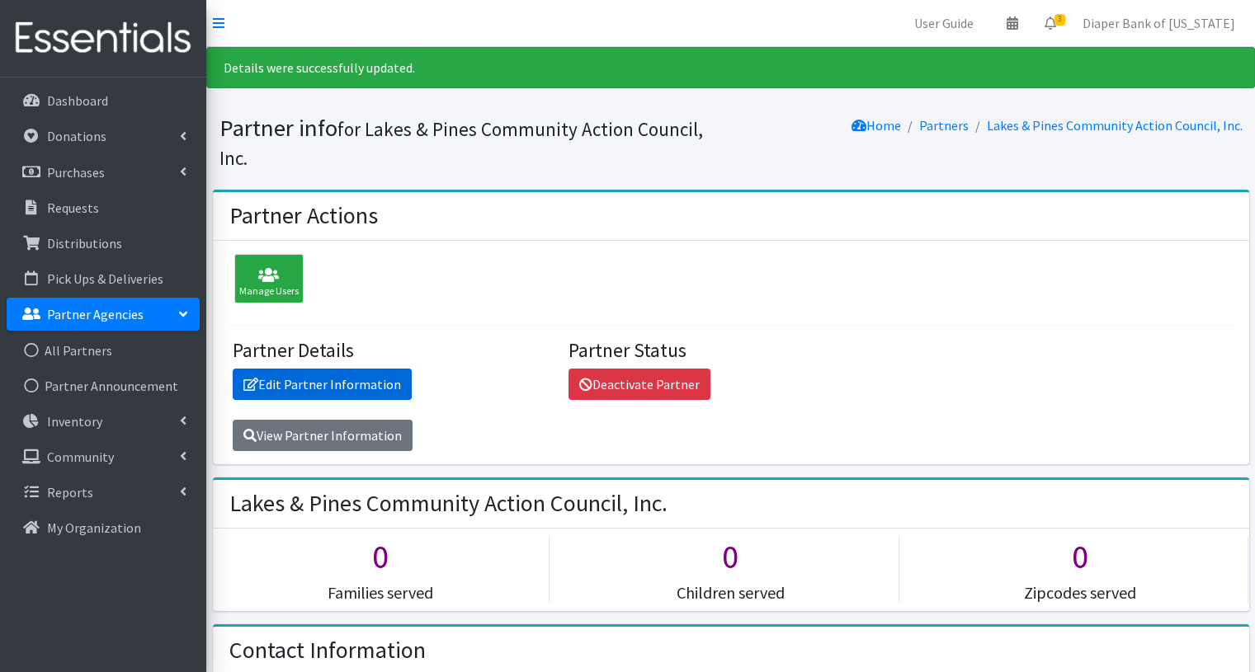
click at [336, 389] on link "Edit Partner Information" at bounding box center [322, 384] width 179 height 31
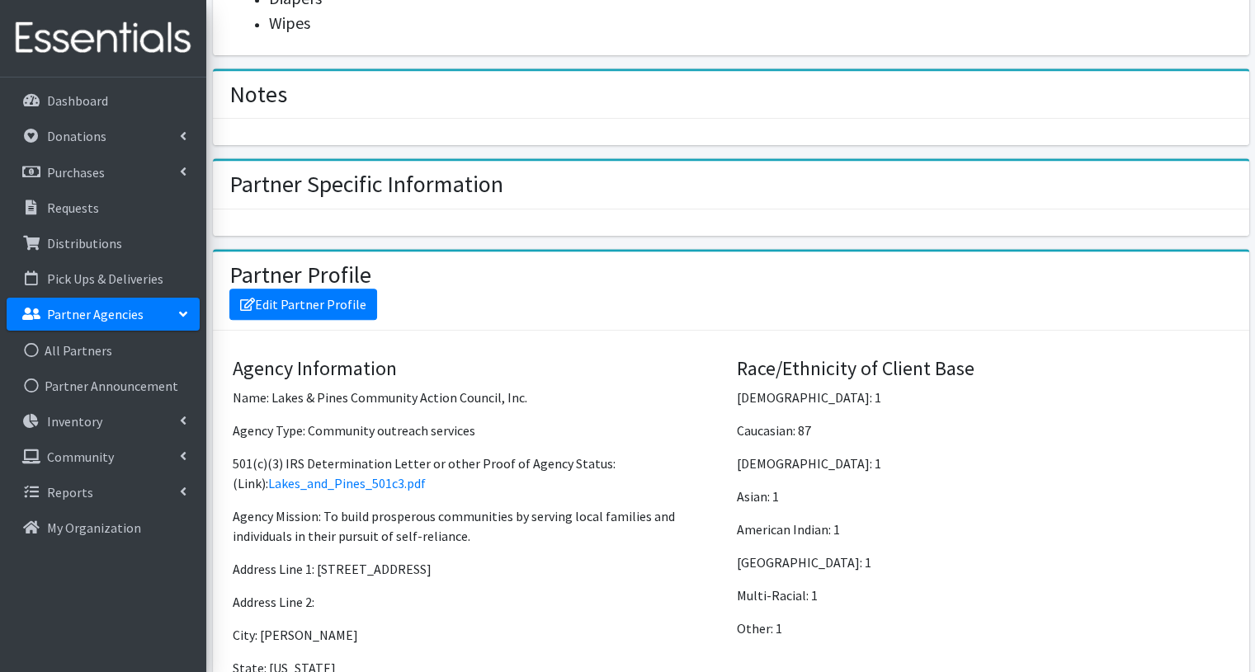
scroll to position [1076, 0]
click at [301, 288] on link "Edit Partner Profile" at bounding box center [303, 303] width 148 height 31
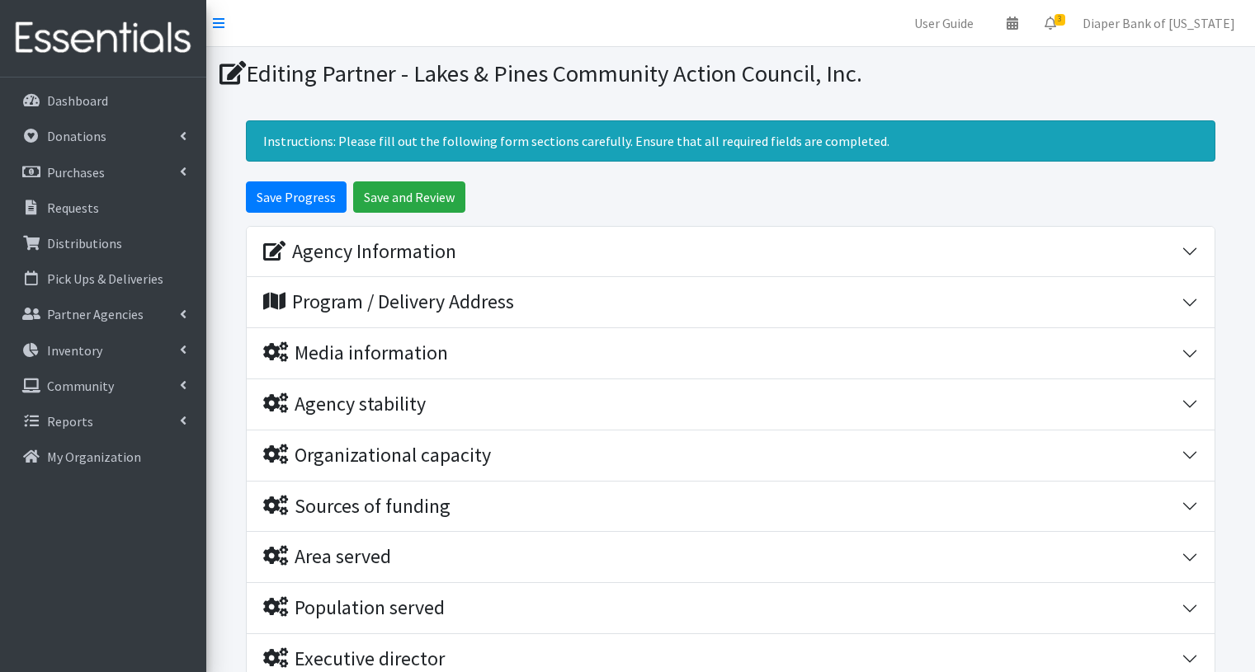
scroll to position [340, 0]
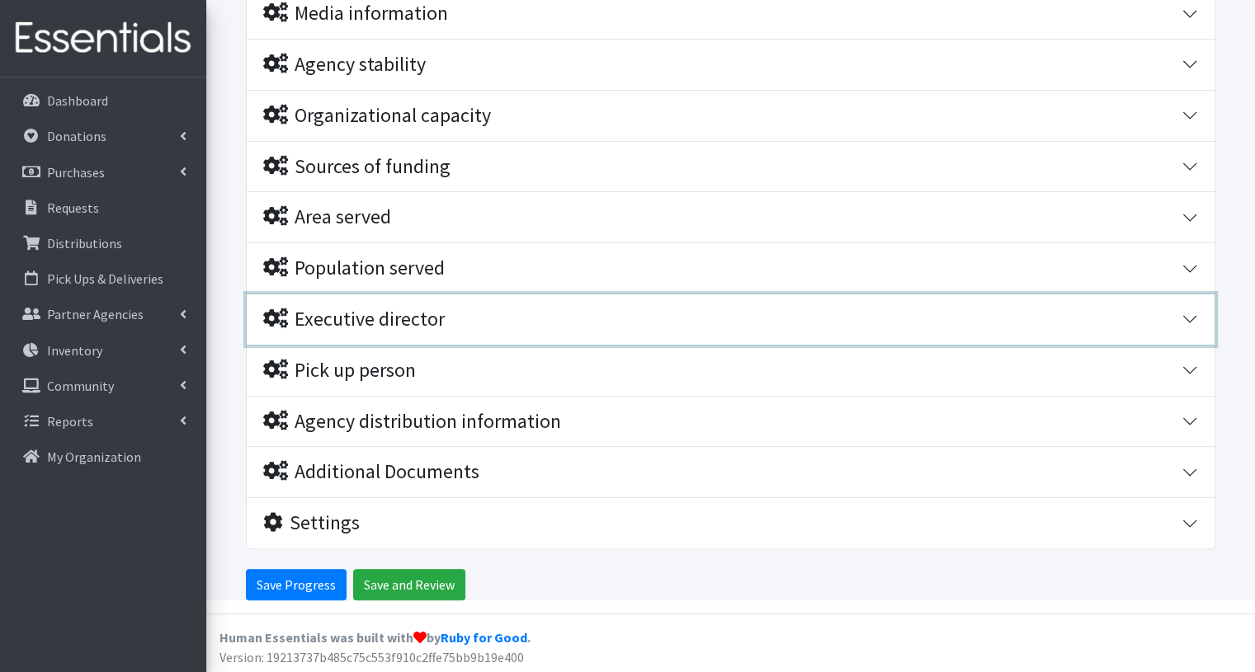
click at [397, 323] on div "Executive director" at bounding box center [354, 320] width 182 height 24
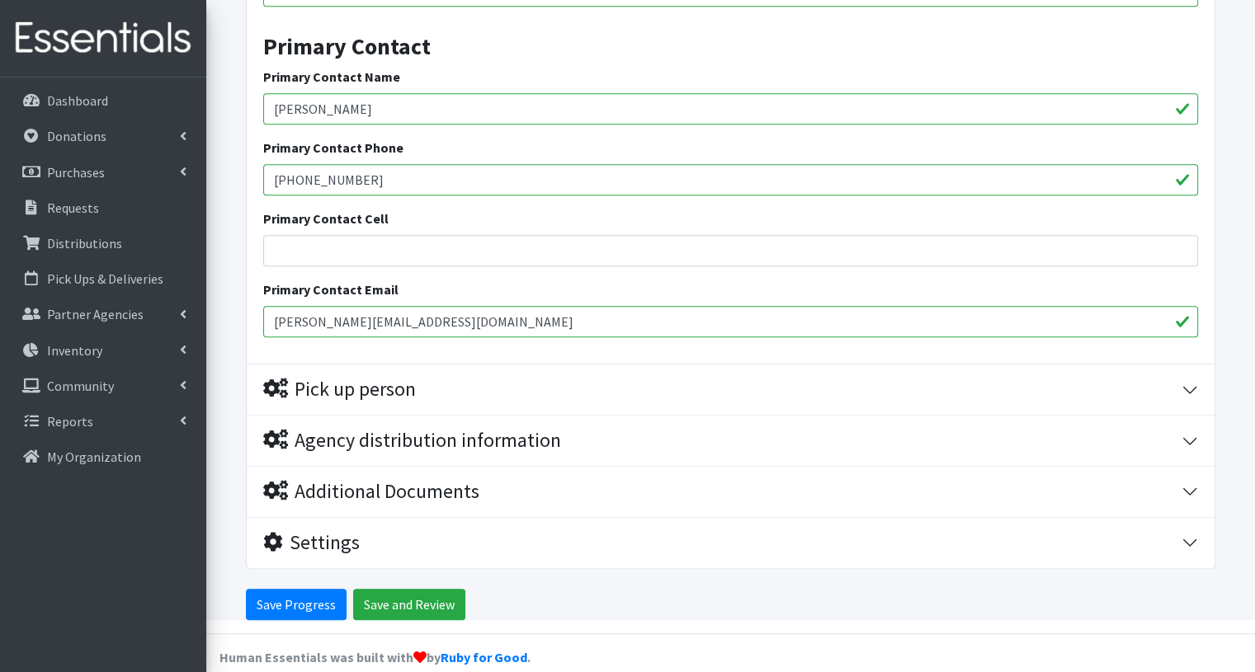
scroll to position [910, 0]
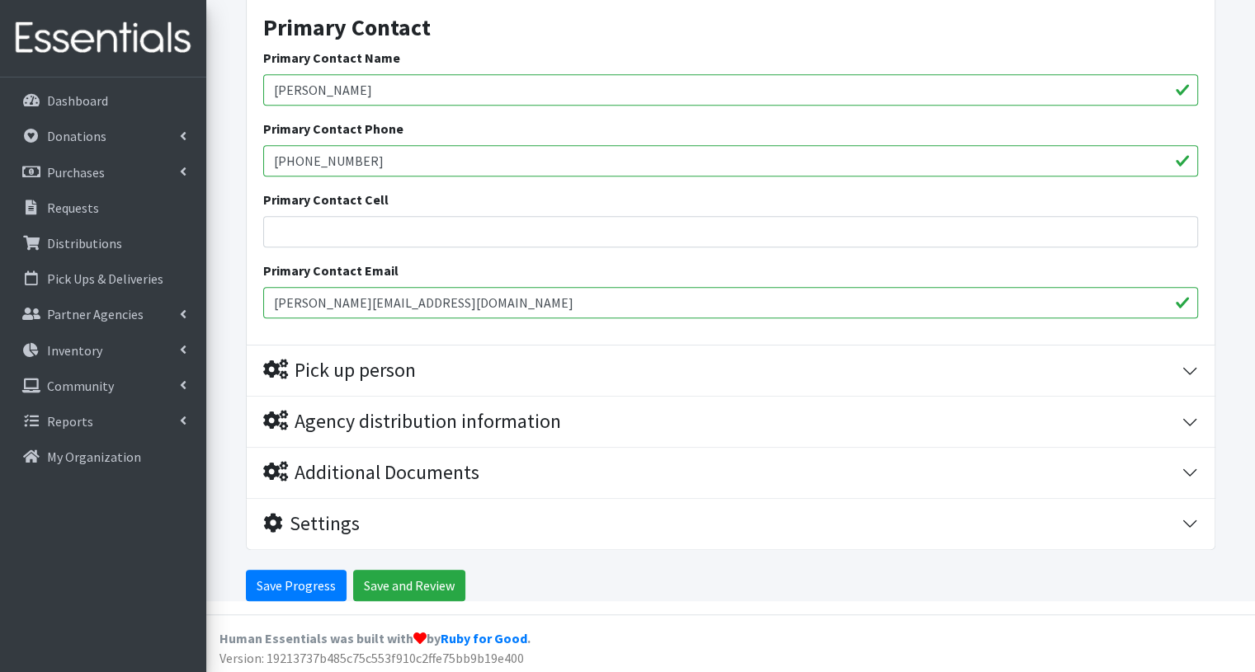
click at [482, 296] on input "dawn.van.hees@lakesandpines.org" at bounding box center [730, 302] width 935 height 31
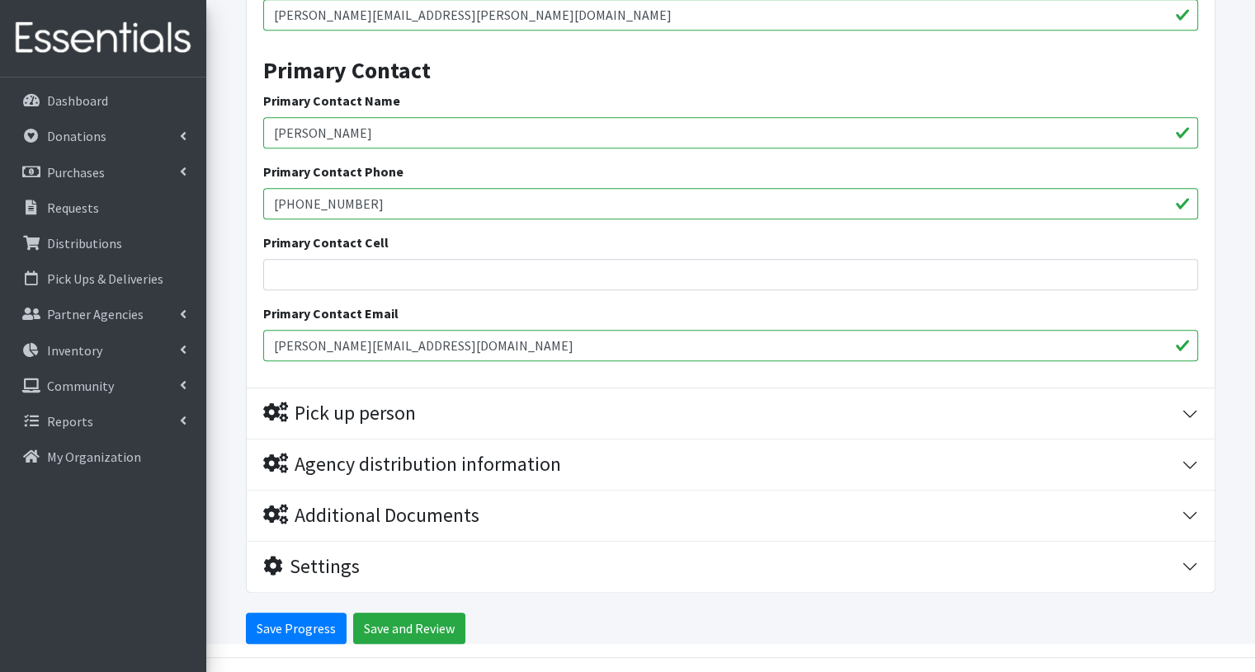
scroll to position [866, 0]
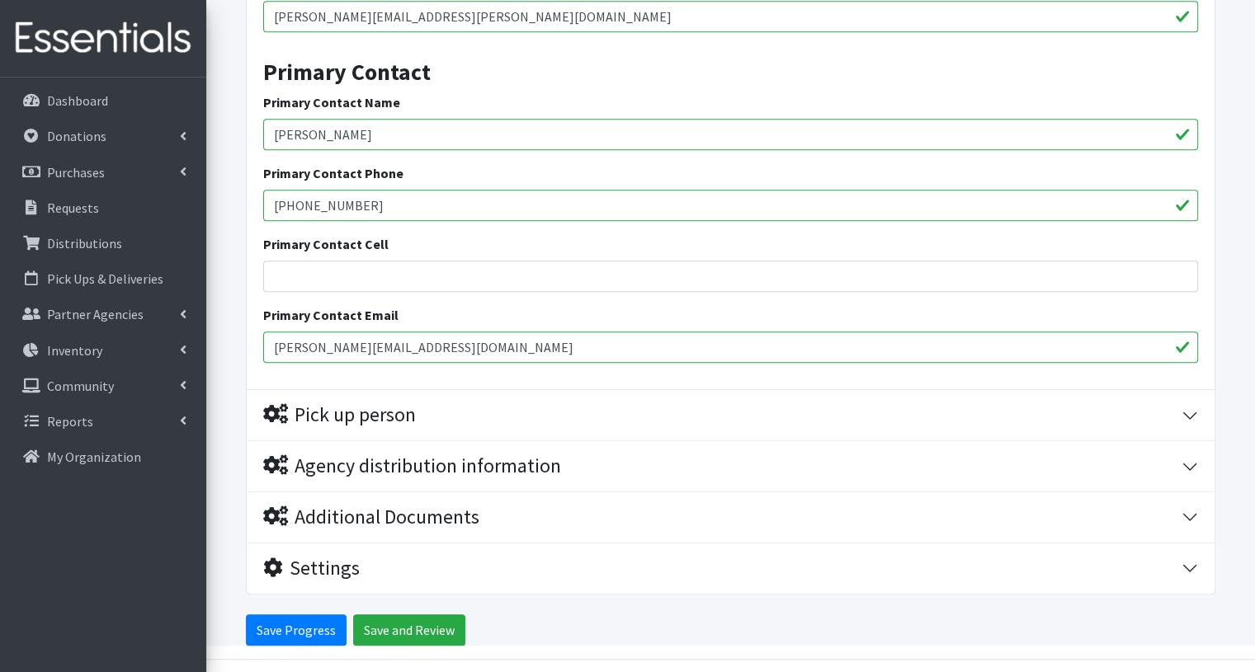
click at [370, 120] on input "Dawn van Hees" at bounding box center [730, 134] width 935 height 31
drag, startPoint x: 370, startPoint y: 120, endPoint x: 219, endPoint y: 125, distance: 150.3
type input "Joe Burhite"
click at [410, 208] on input "(320) 679-1800 X108" at bounding box center [730, 205] width 935 height 31
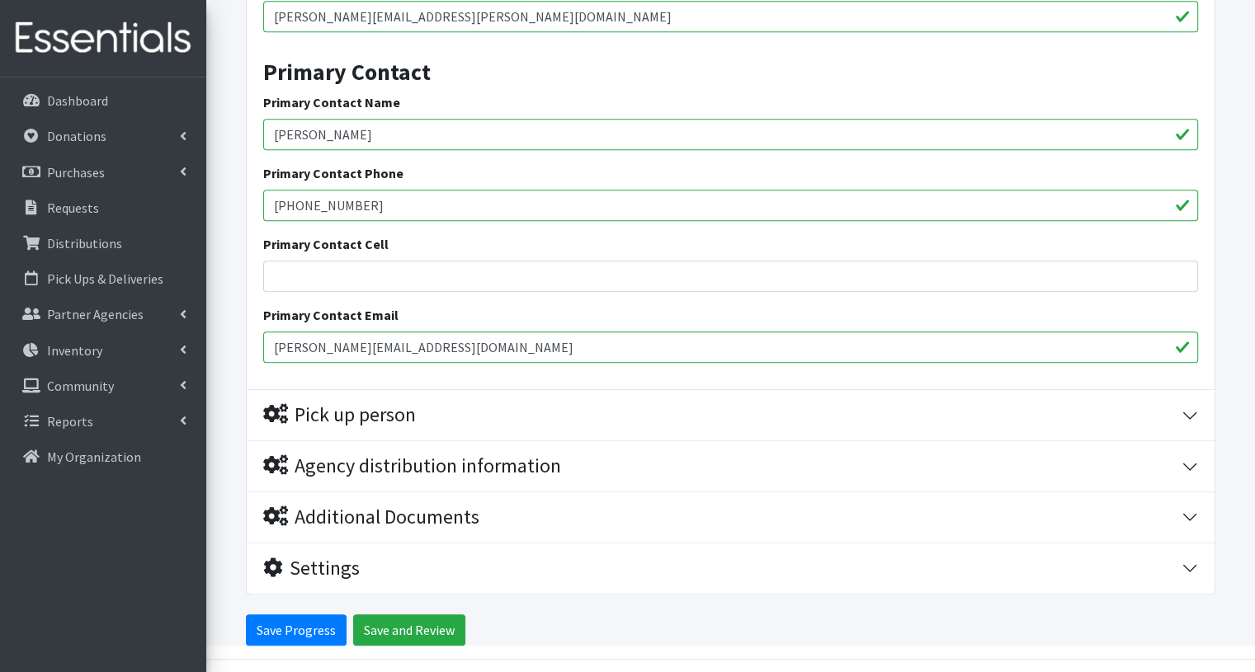
type input "(320) 679-1800"
click at [512, 341] on input "dawn.van.hees@lakesandpines.org" at bounding box center [730, 347] width 935 height 31
type input "d"
click at [375, 342] on input "Primary Contact Email" at bounding box center [730, 347] width 935 height 31
paste input "josephb@lakesandpines.org"
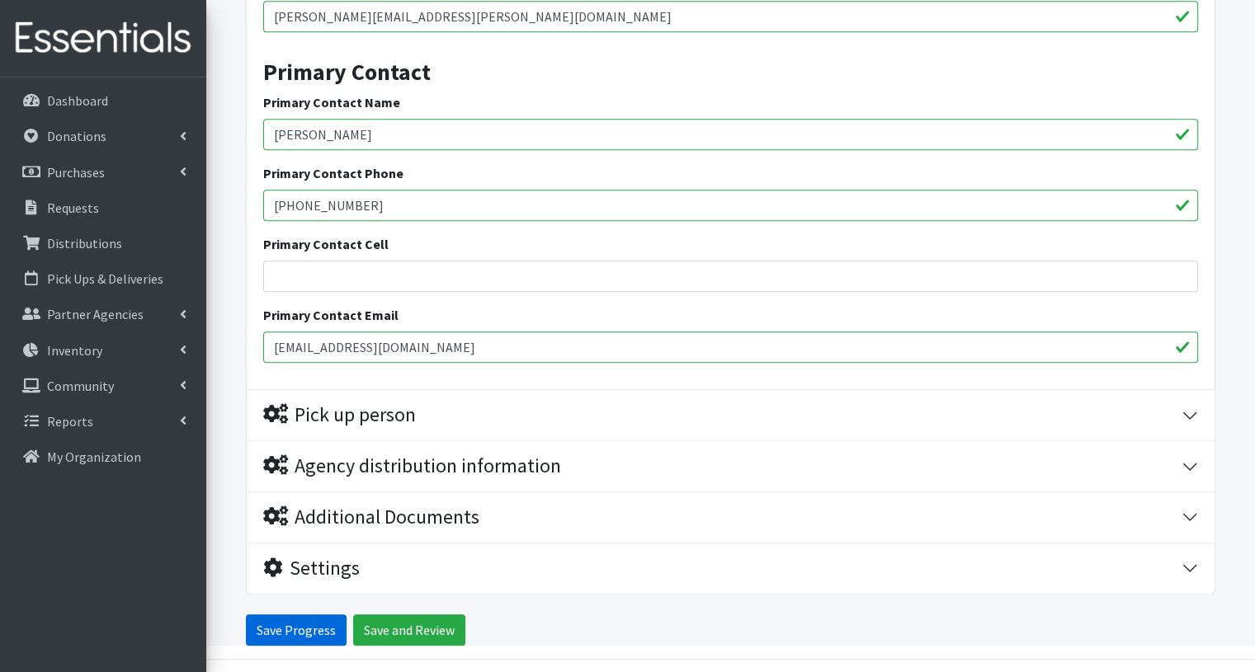
type input "josephb@lakesandpines.org"
click at [271, 630] on input "Save Progress" at bounding box center [296, 630] width 101 height 31
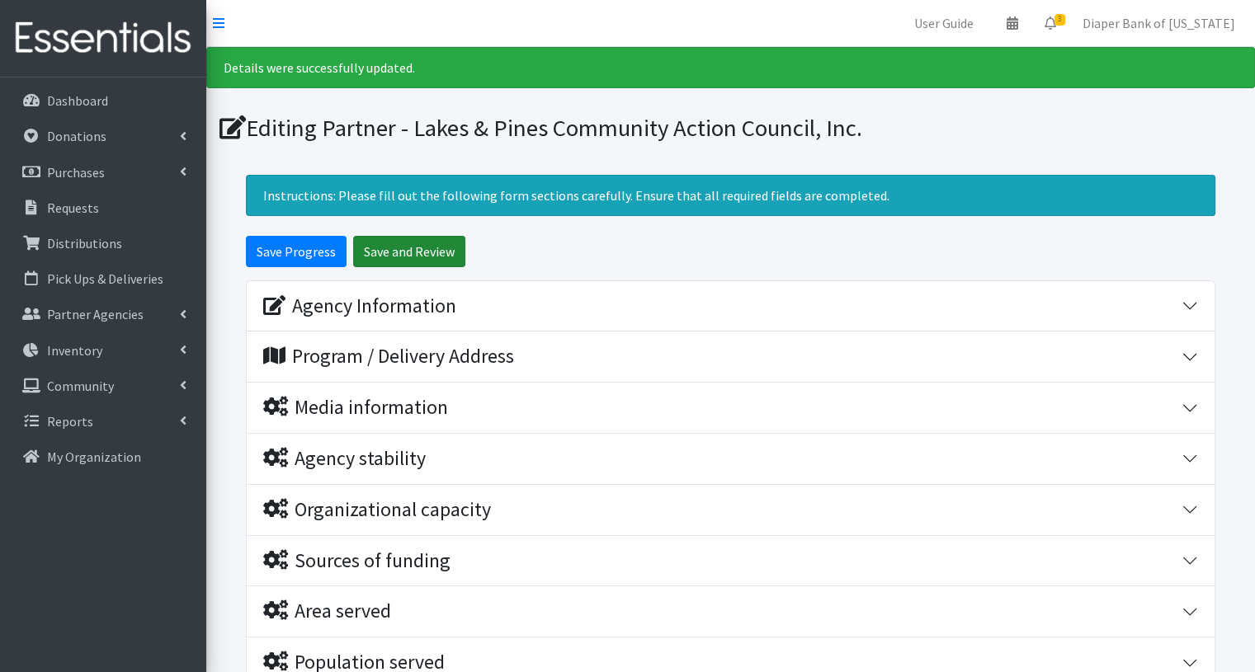
click at [427, 249] on input "Save and Review" at bounding box center [409, 251] width 112 height 31
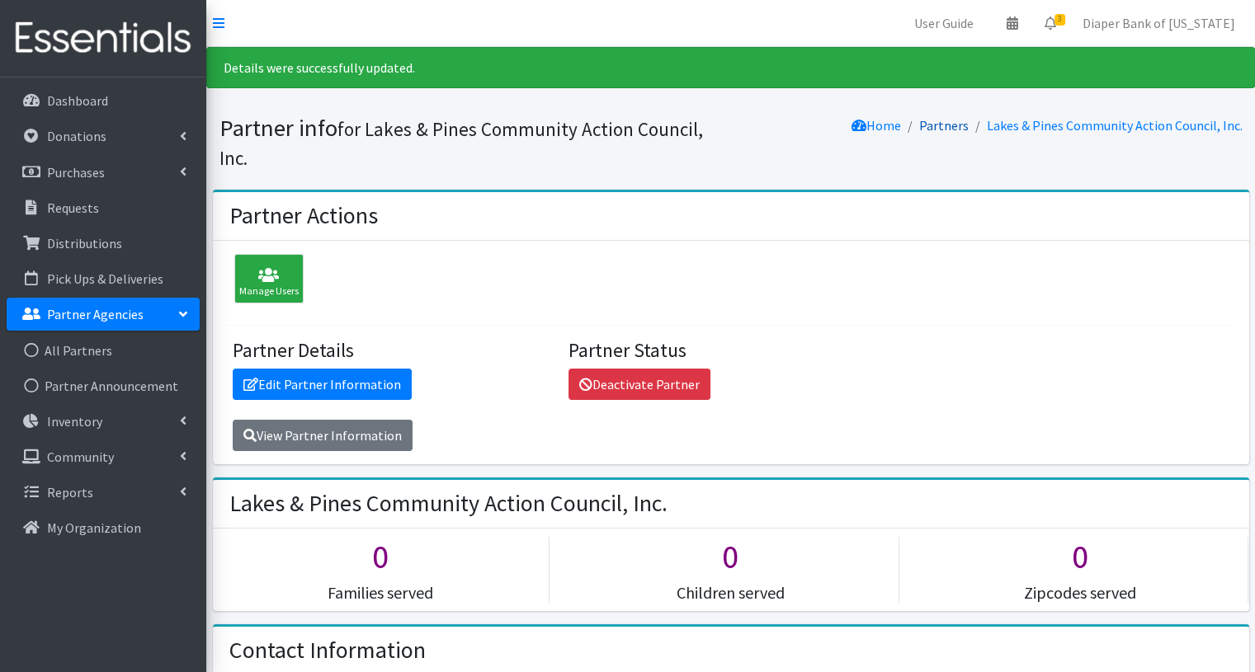
click at [965, 118] on link "Partners" at bounding box center [944, 125] width 50 height 17
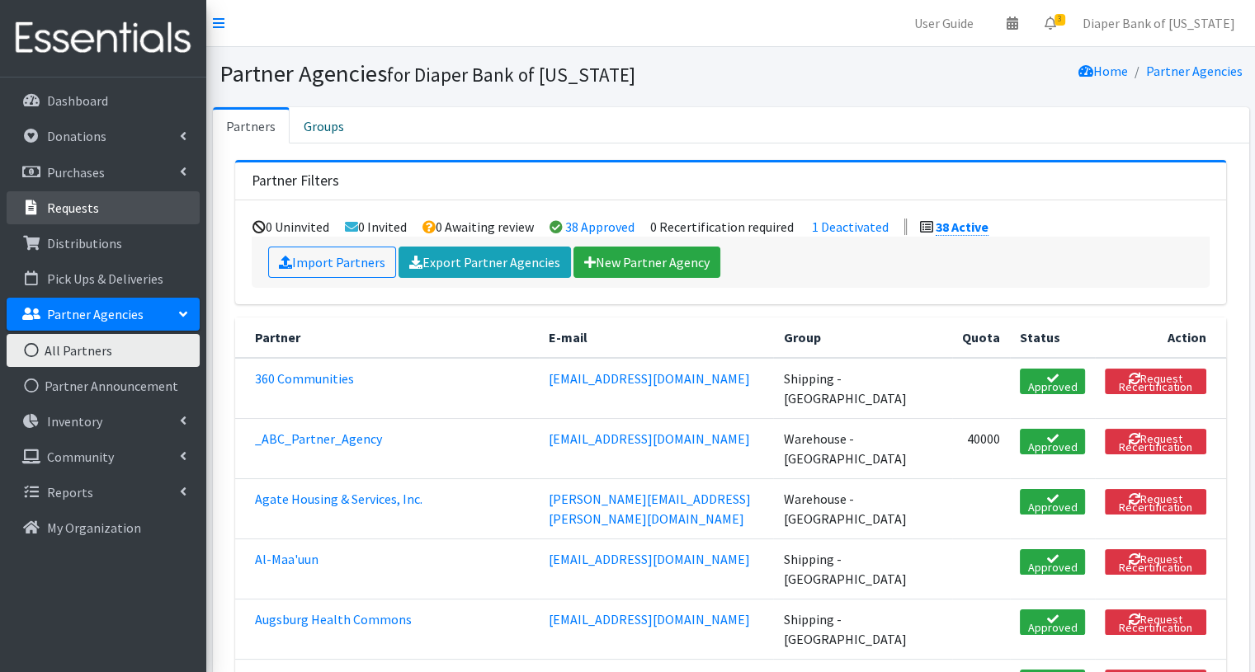
click at [89, 210] on p "Requests" at bounding box center [73, 208] width 52 height 17
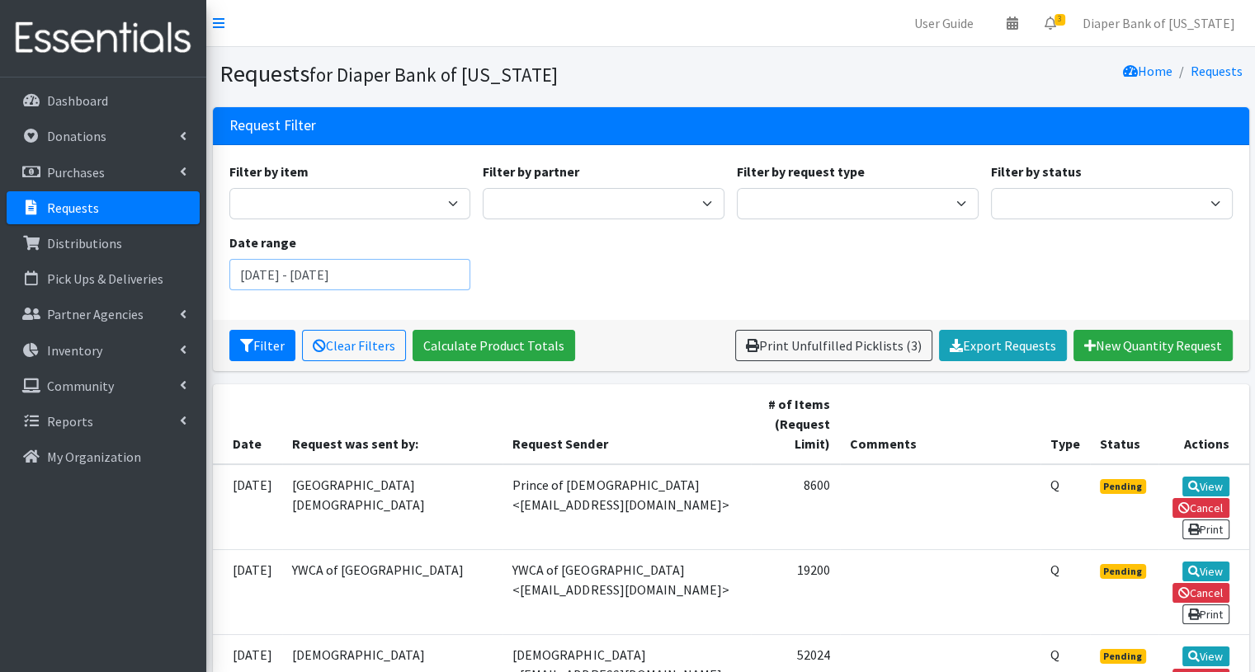
click at [441, 269] on input "August 7, 2025 - November 7, 2025" at bounding box center [350, 274] width 242 height 31
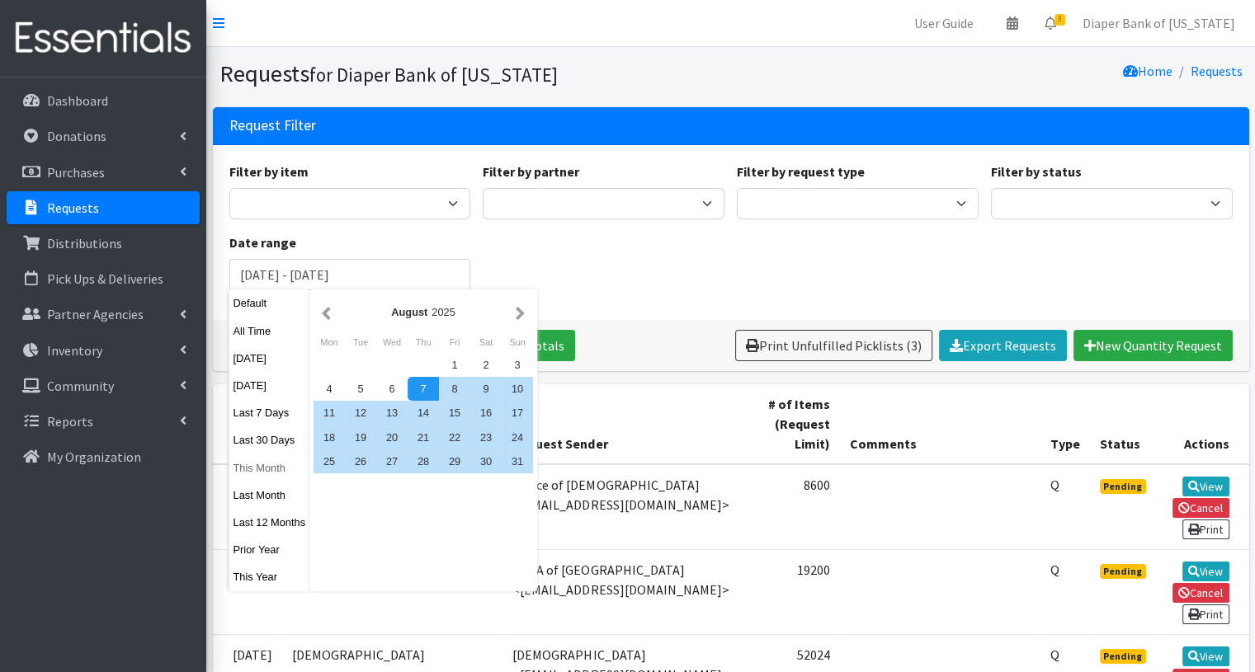
click at [280, 471] on button "This Month" at bounding box center [269, 468] width 81 height 24
type input "[DATE] - [DATE]"
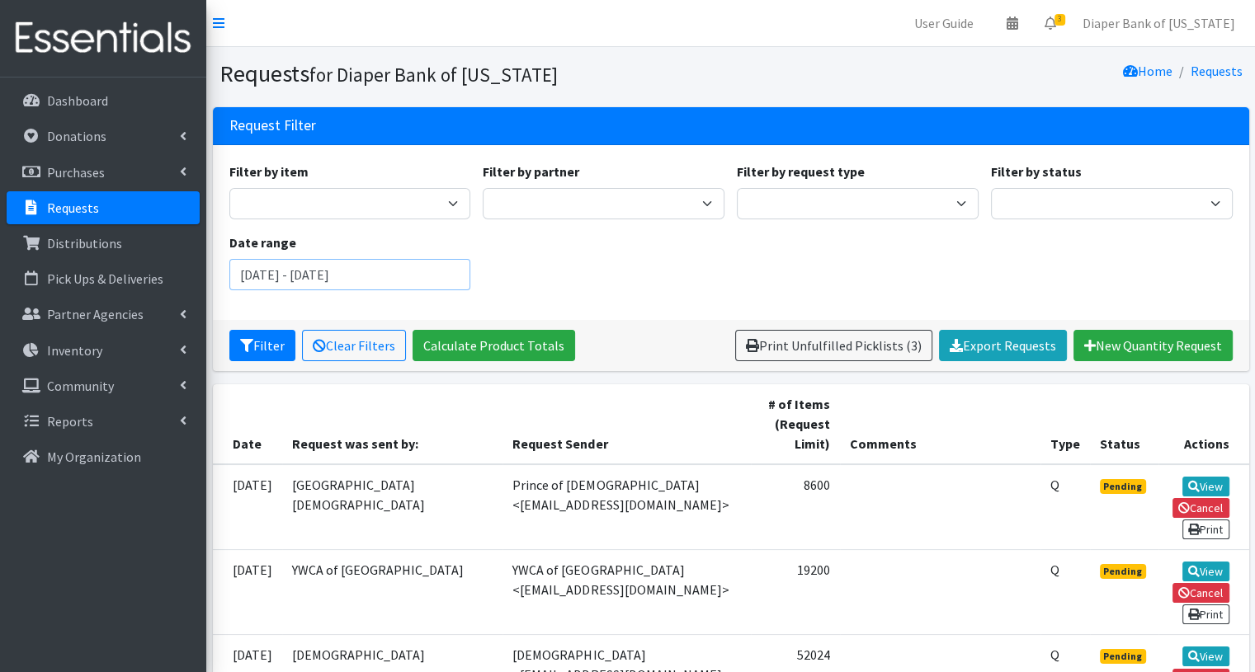
click at [441, 262] on input "[DATE] - [DATE]" at bounding box center [350, 274] width 242 height 31
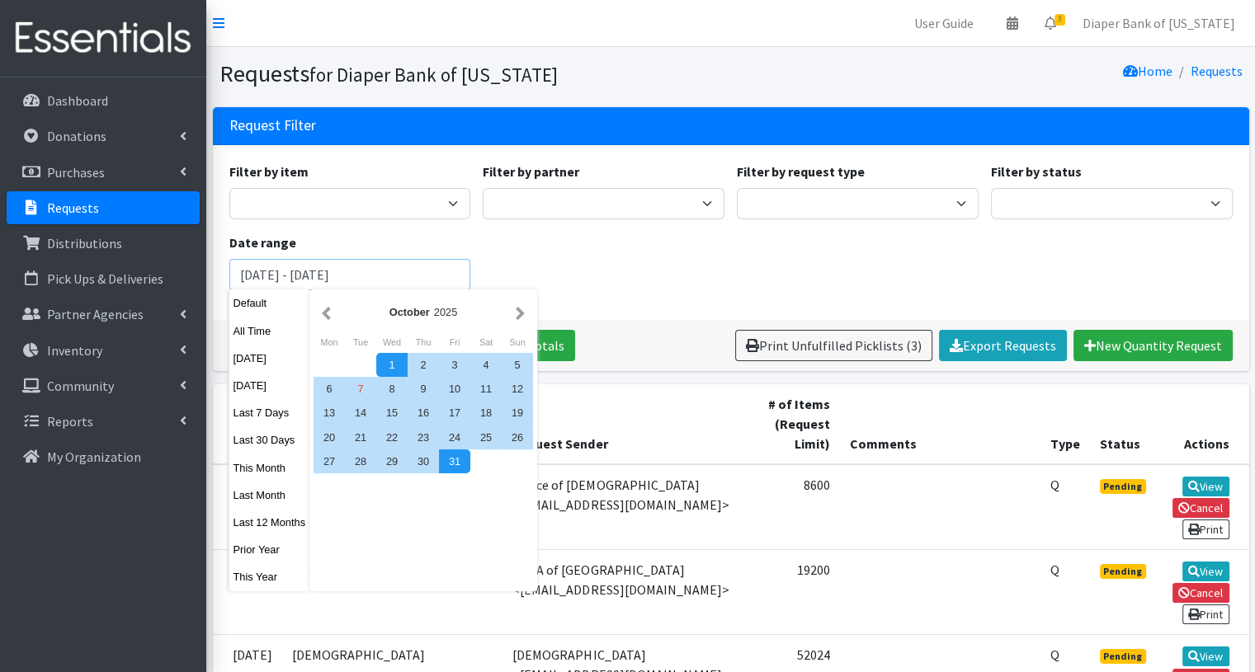
click at [229, 330] on button "Filter" at bounding box center [262, 345] width 66 height 31
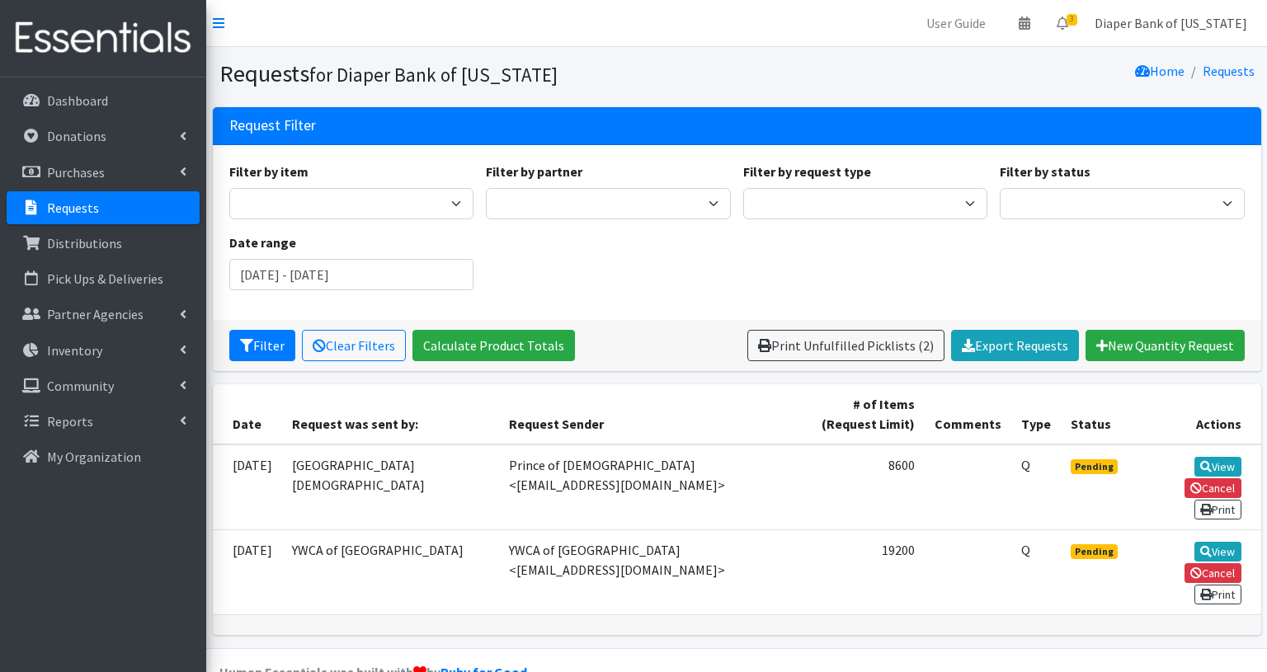
click at [1176, 21] on link "Diaper Bank of [US_STATE]" at bounding box center [1171, 23] width 179 height 33
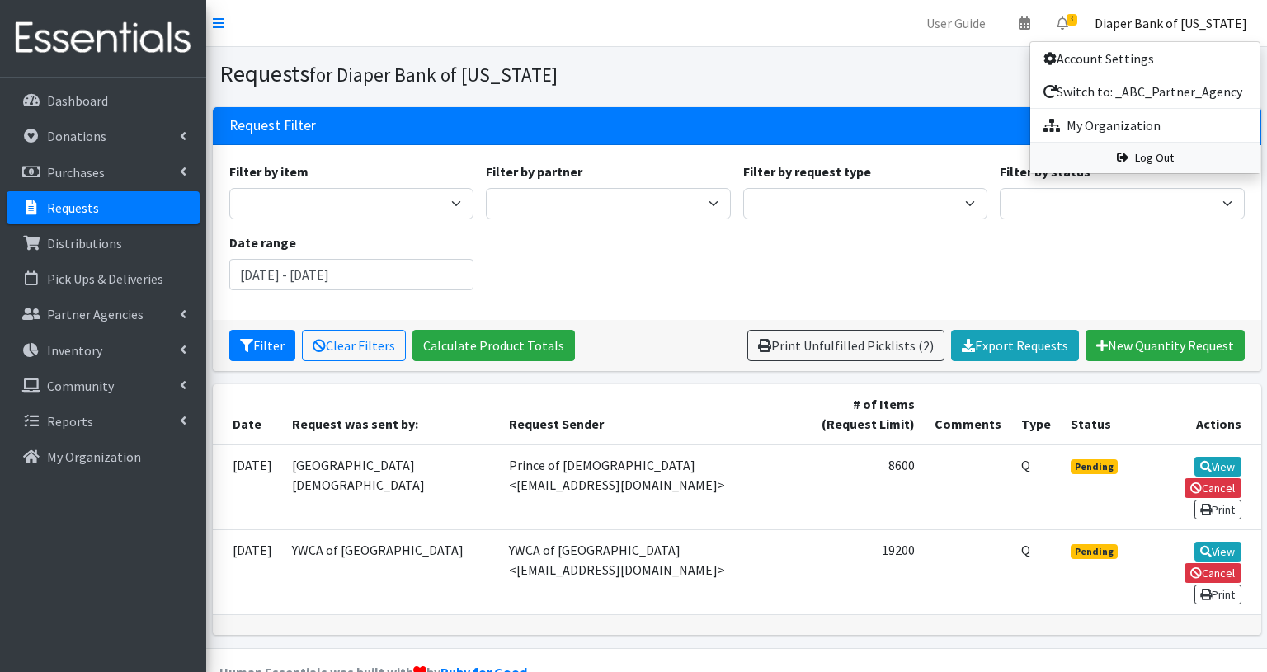
click at [1168, 158] on link "Log Out" at bounding box center [1145, 158] width 229 height 31
